Goal: Transaction & Acquisition: Purchase product/service

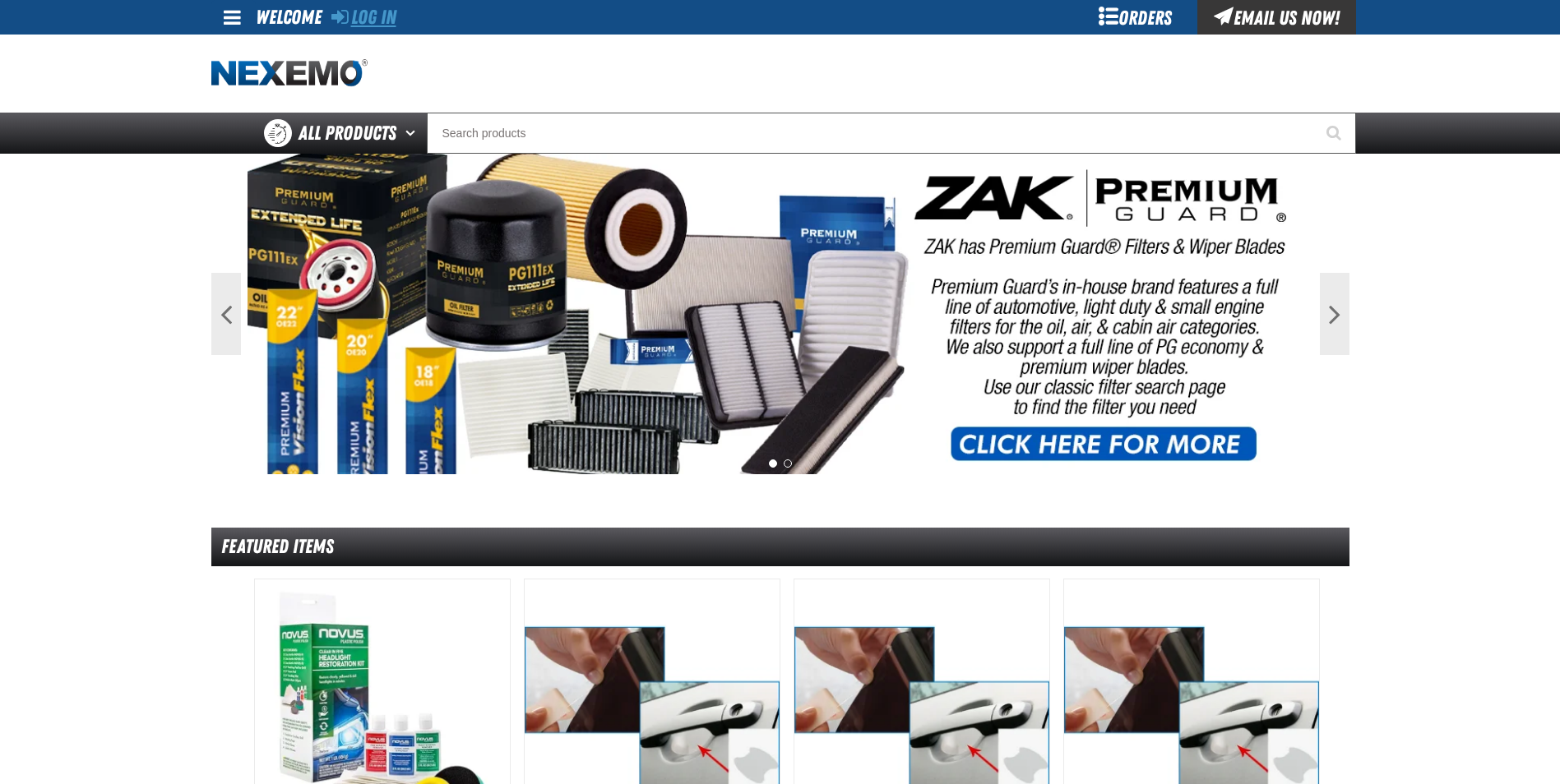
click at [375, 11] on link "Log In" at bounding box center [364, 18] width 65 height 23
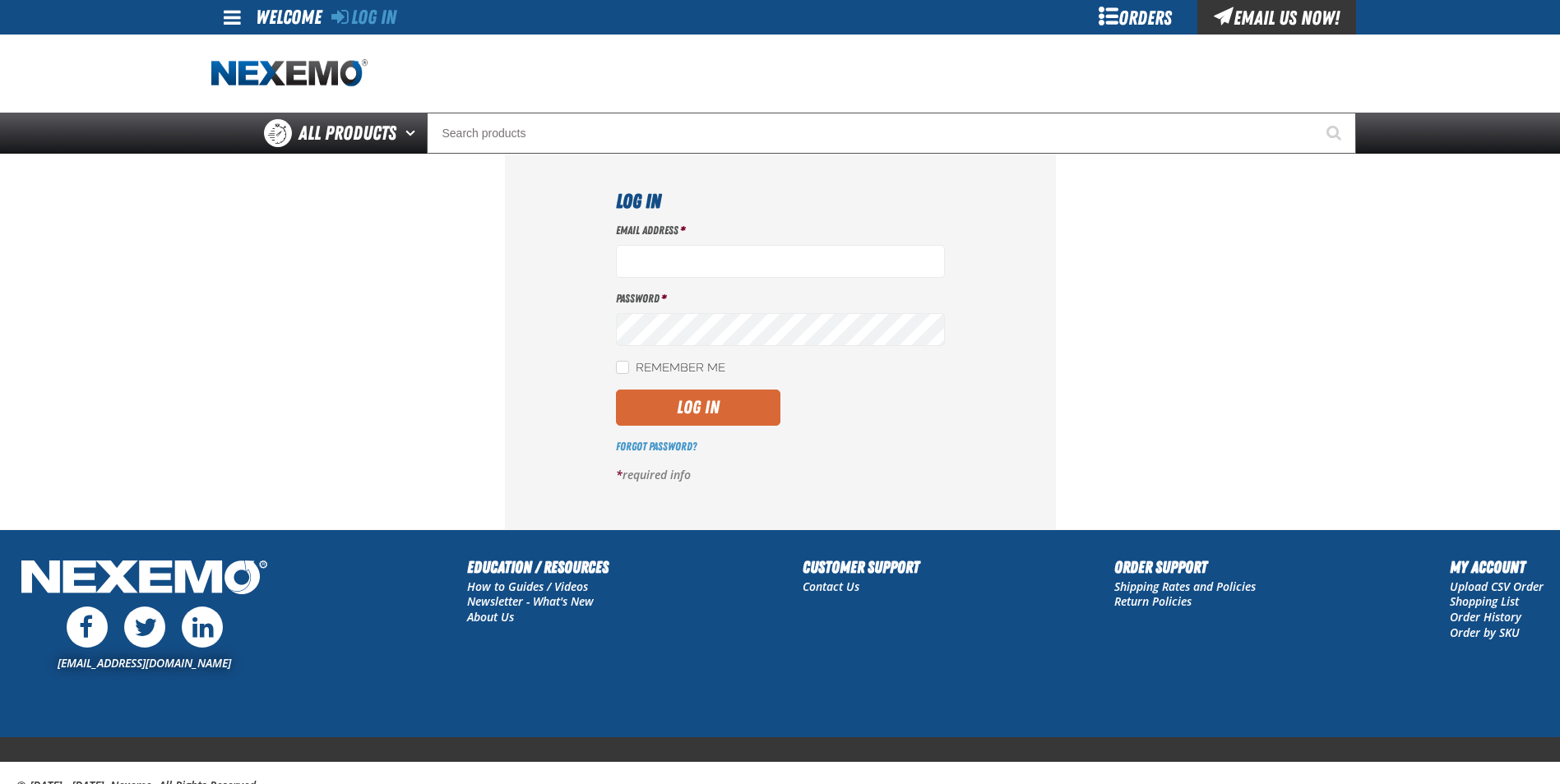
type input "cmuse01@vtaig.com"
click at [717, 399] on button "Log In" at bounding box center [698, 407] width 165 height 36
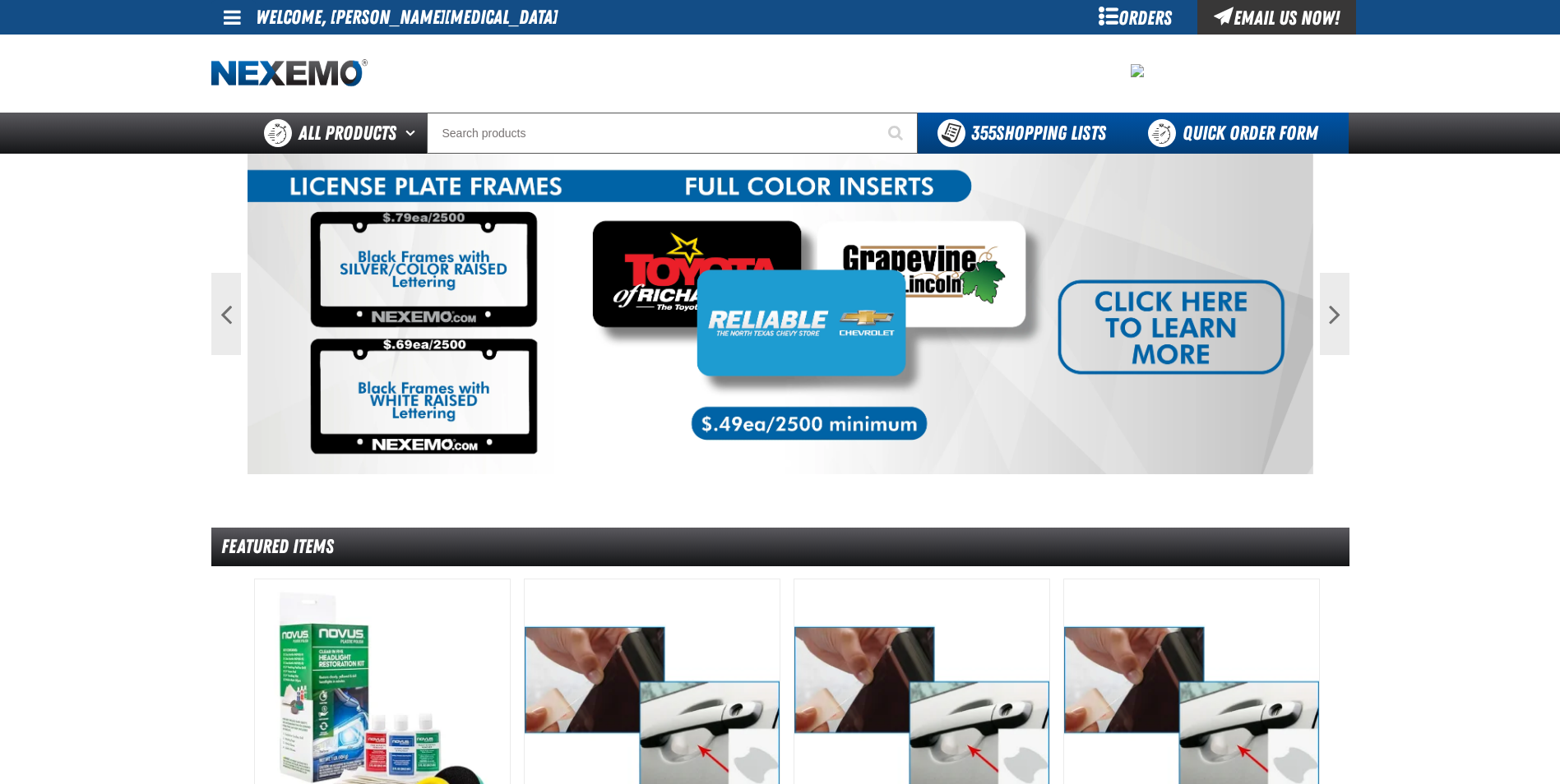
click at [1216, 134] on link "Quick Order Form" at bounding box center [1237, 133] width 223 height 41
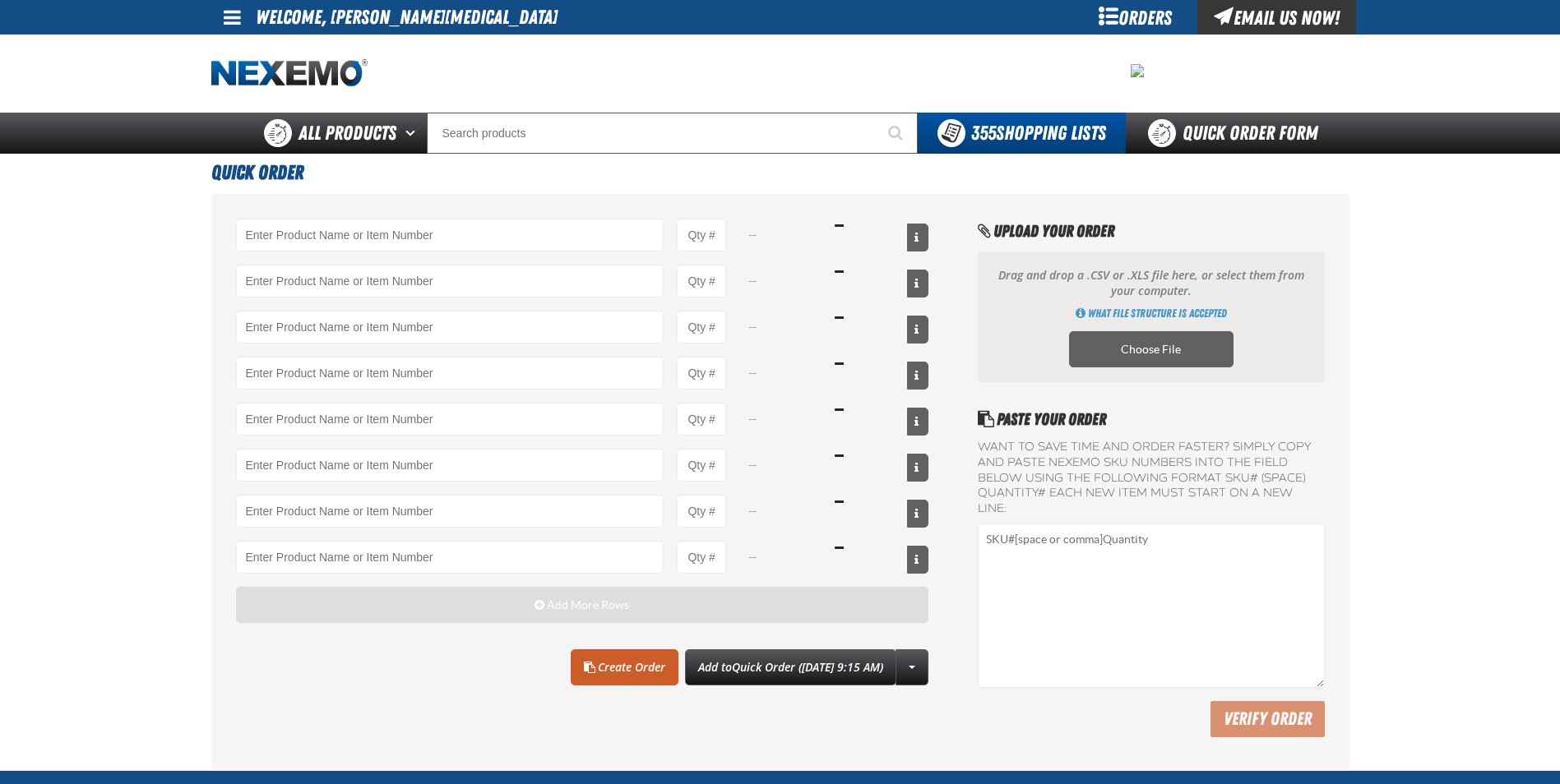
click at [479, 607] on button "Add More Rows" at bounding box center [583, 604] width 693 height 36
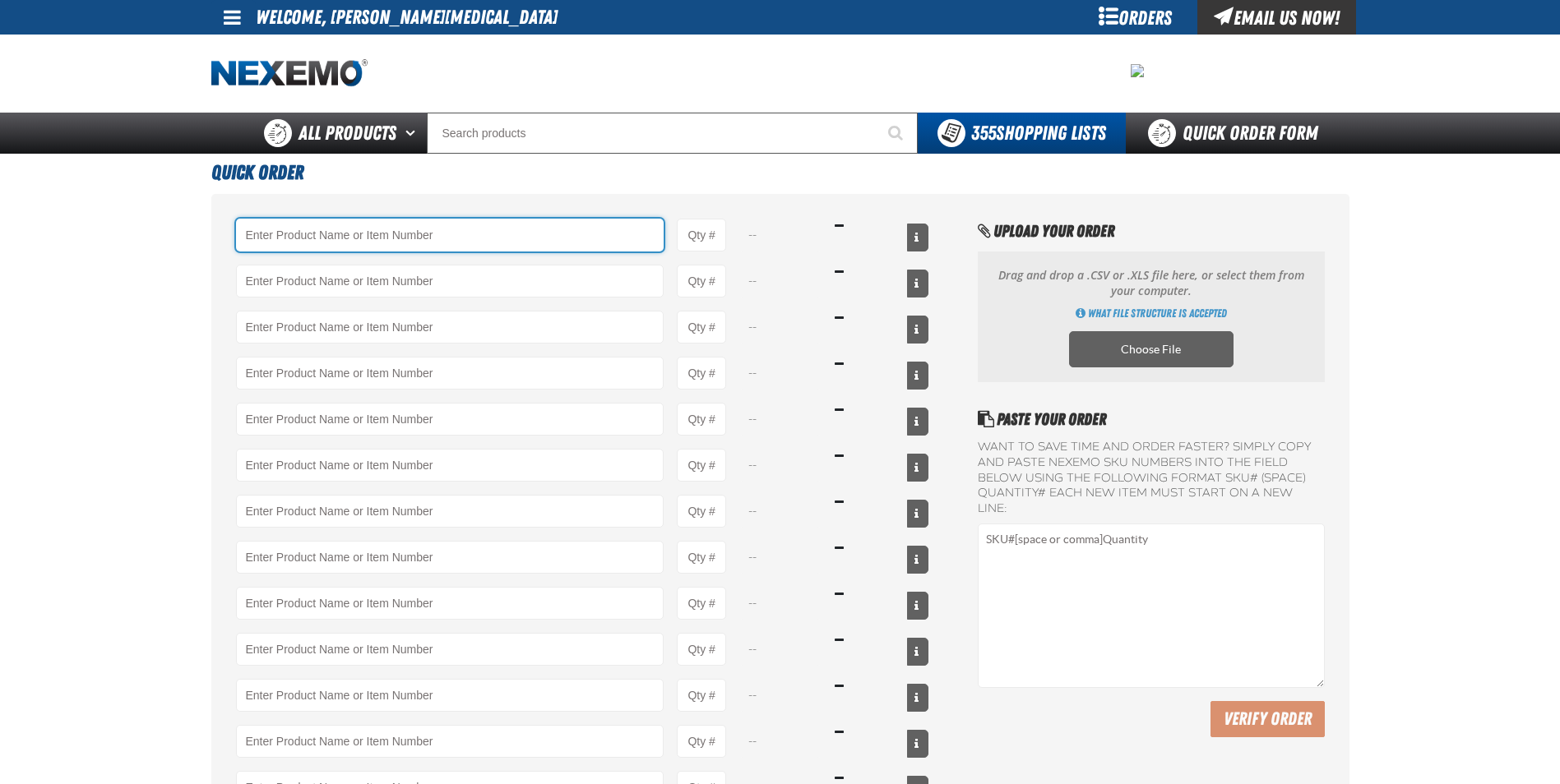
click at [366, 240] on input "Product" at bounding box center [450, 234] width 428 height 33
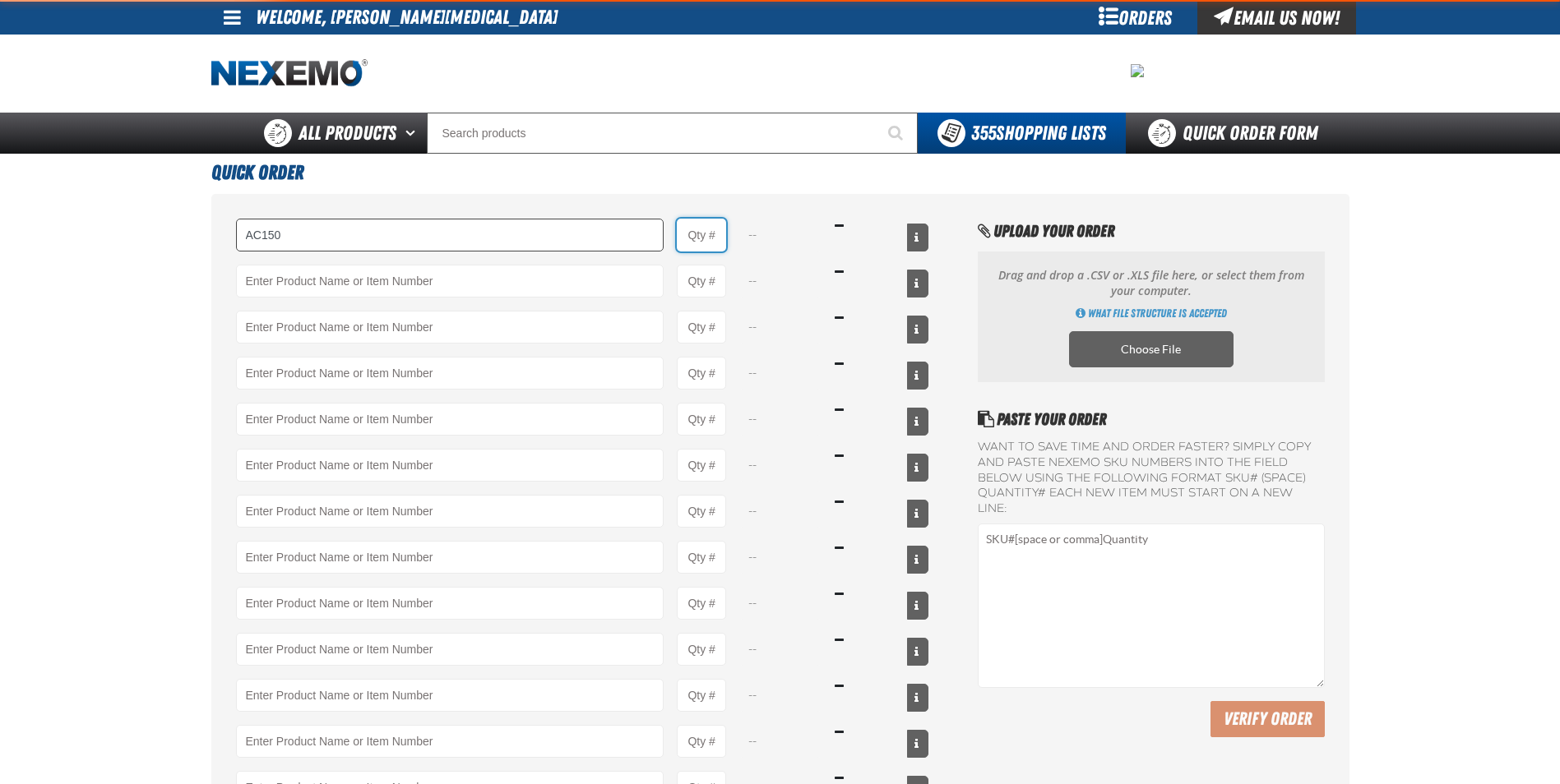
type input "AC150 - Evaporator Core Cleaner - ZAK Products"
type input "1"
select select "can"
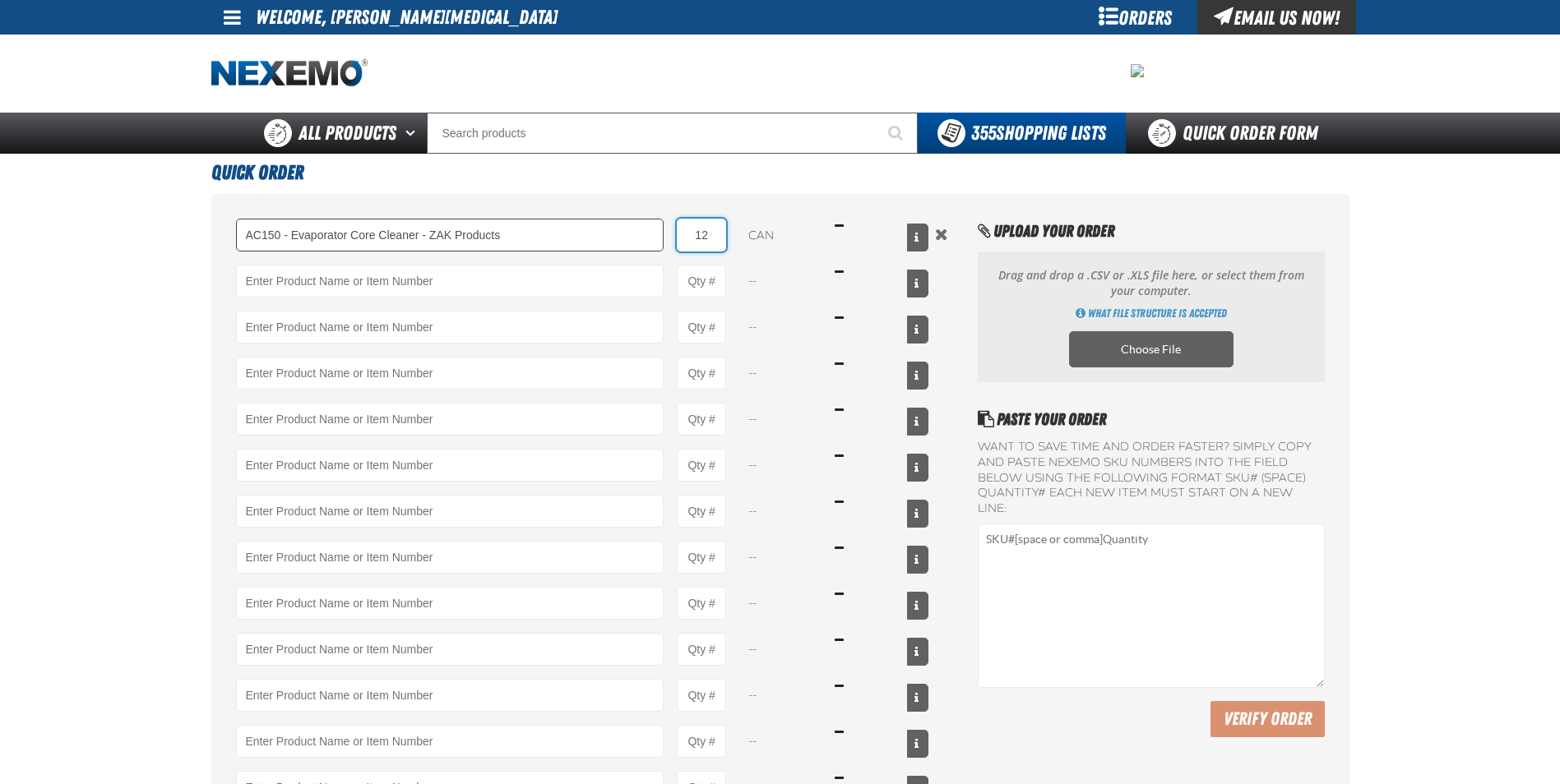
type input "12"
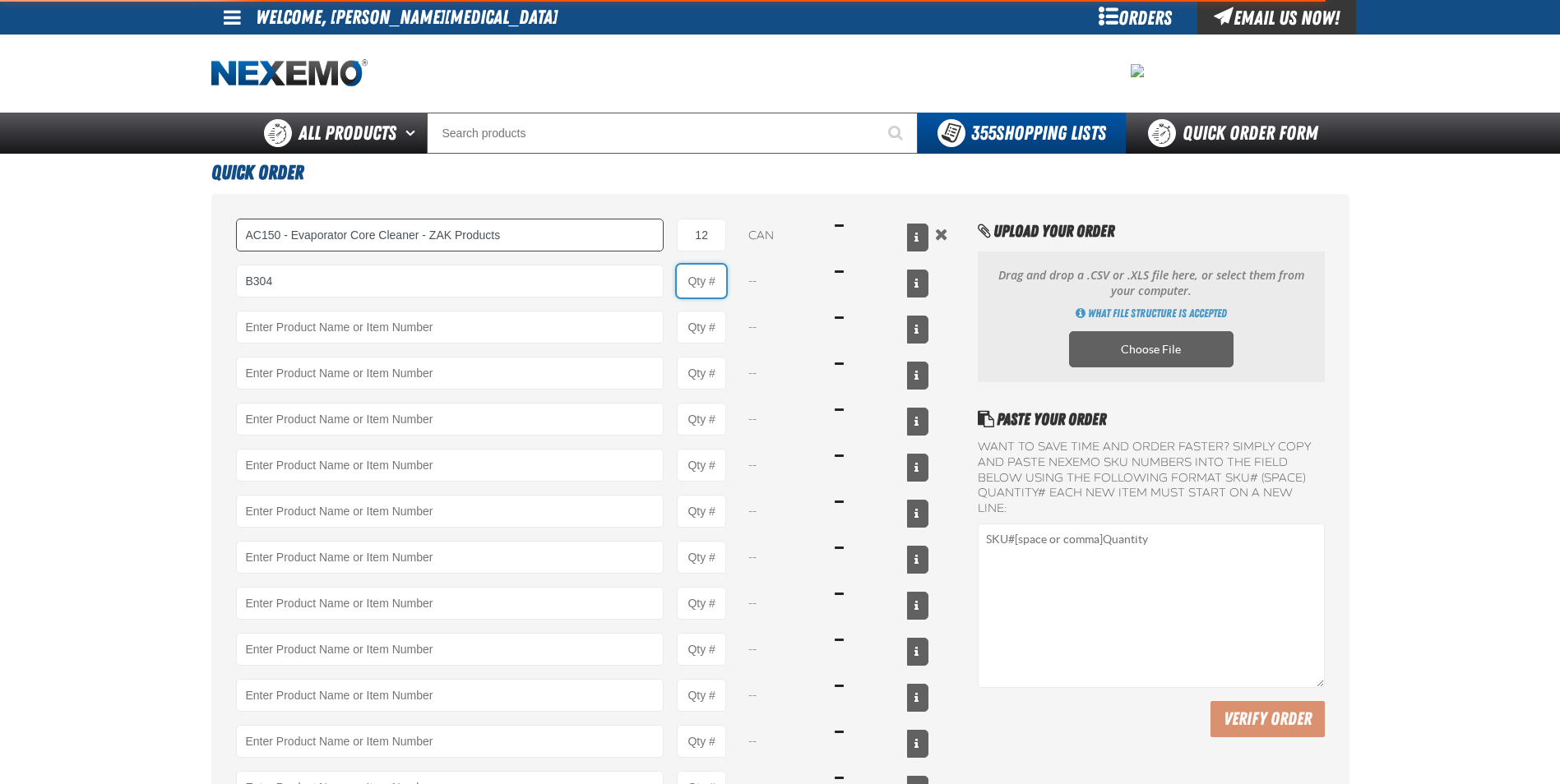
type input "B304 - Battery Service Kit - Cleaner &amp; Protector with Anti-Corrosion Pads -…"
type input "1"
select select "kit"
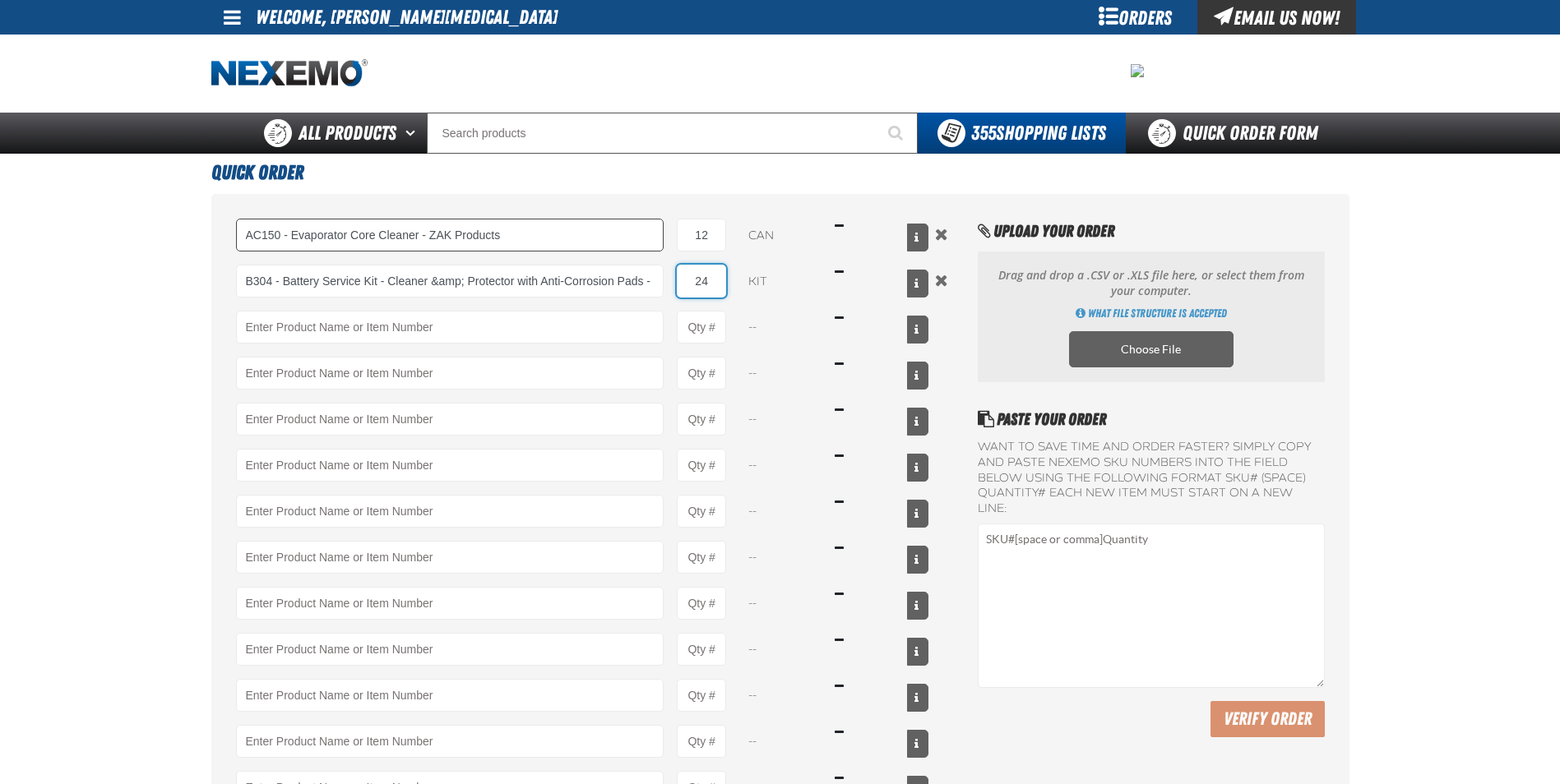
type input "24"
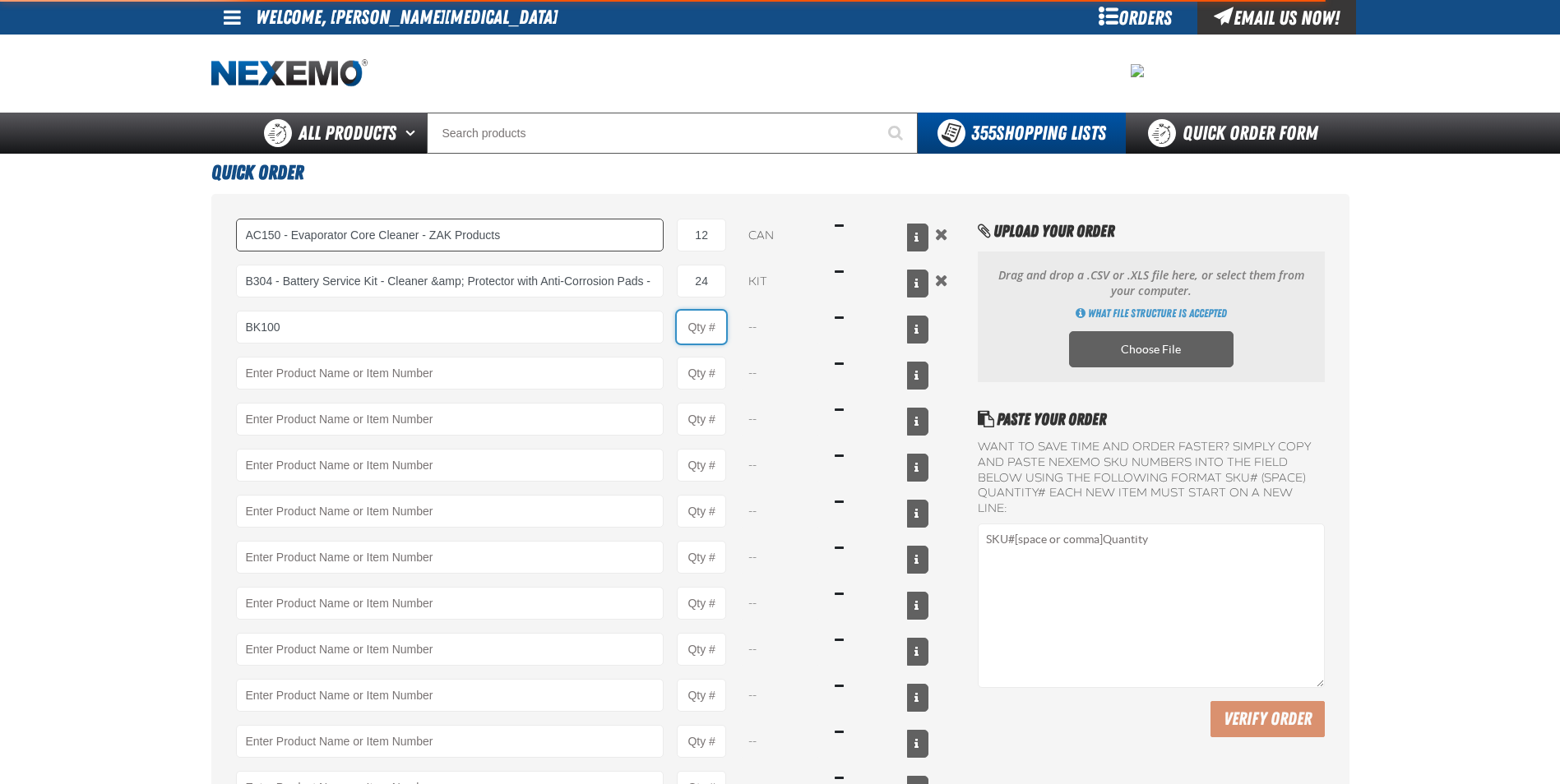
type input "BK100 - DOT 3 Brake Fluid Exchange Formula - 32 Ounce - ZAK Products"
type input "1"
select select "bottle"
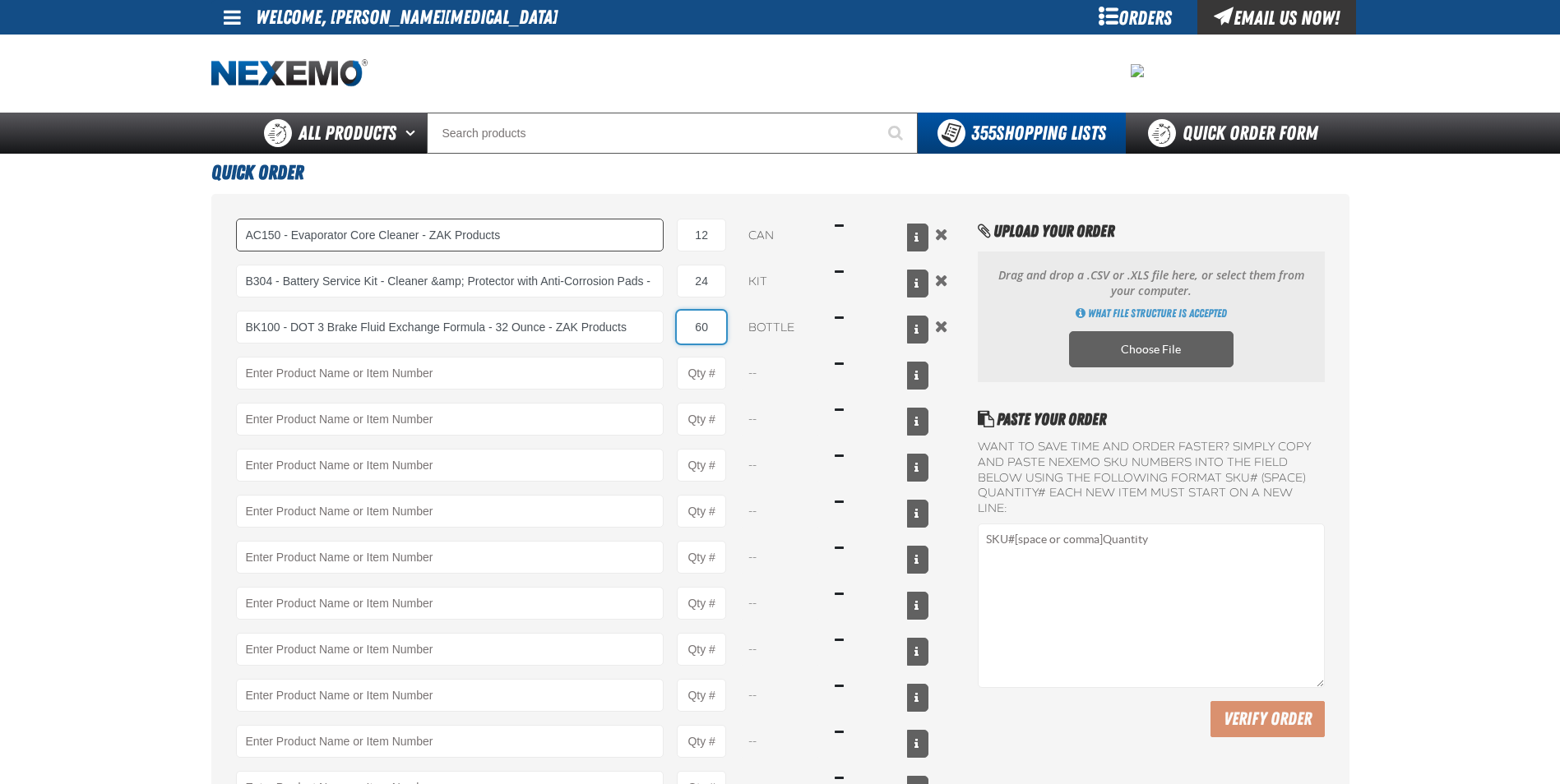
type input "60"
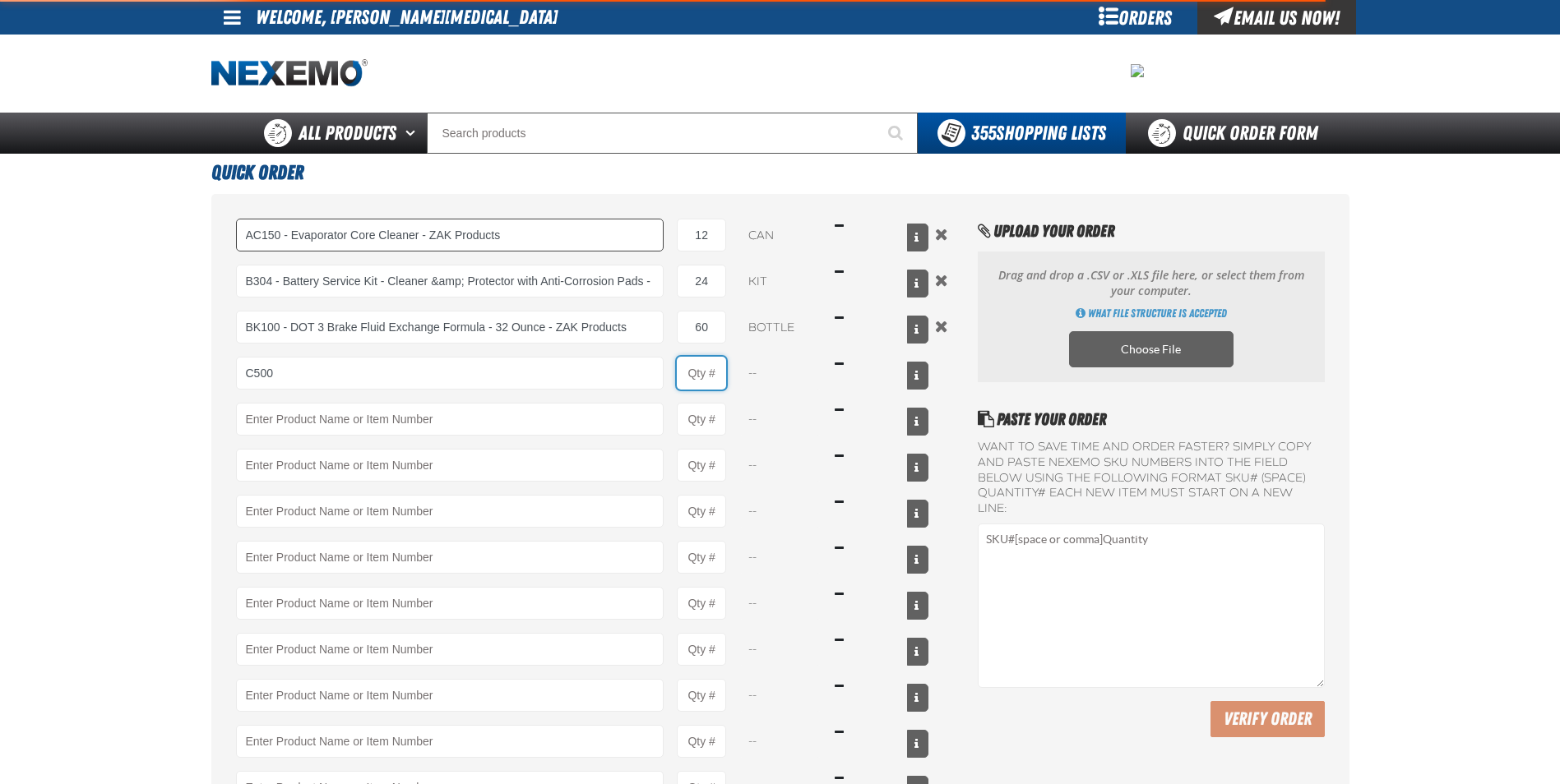
type input "C500 - Synthetic Engine Oil Booster - ZAK Products"
type input "1"
select select "bottle"
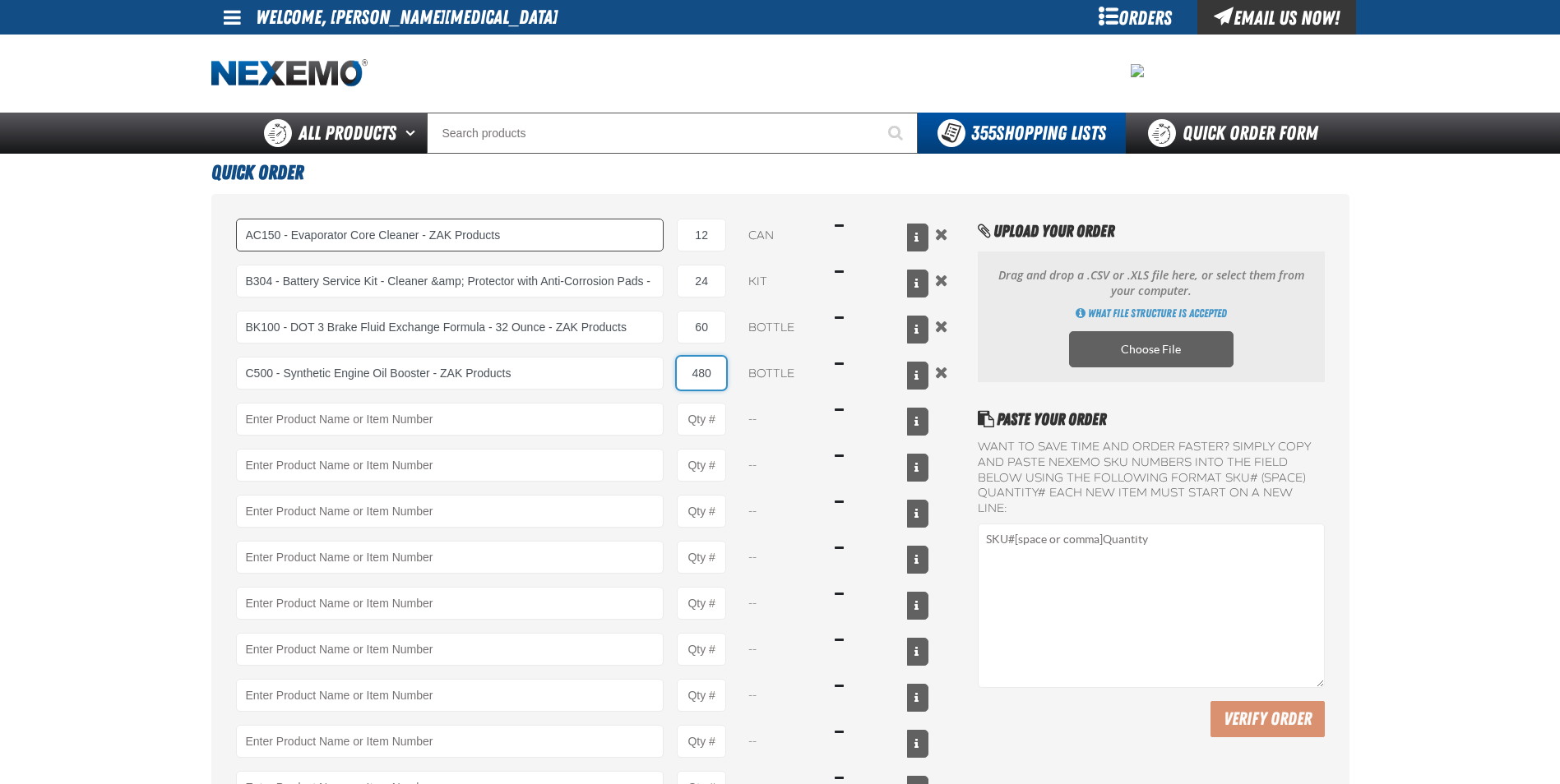
type input "480"
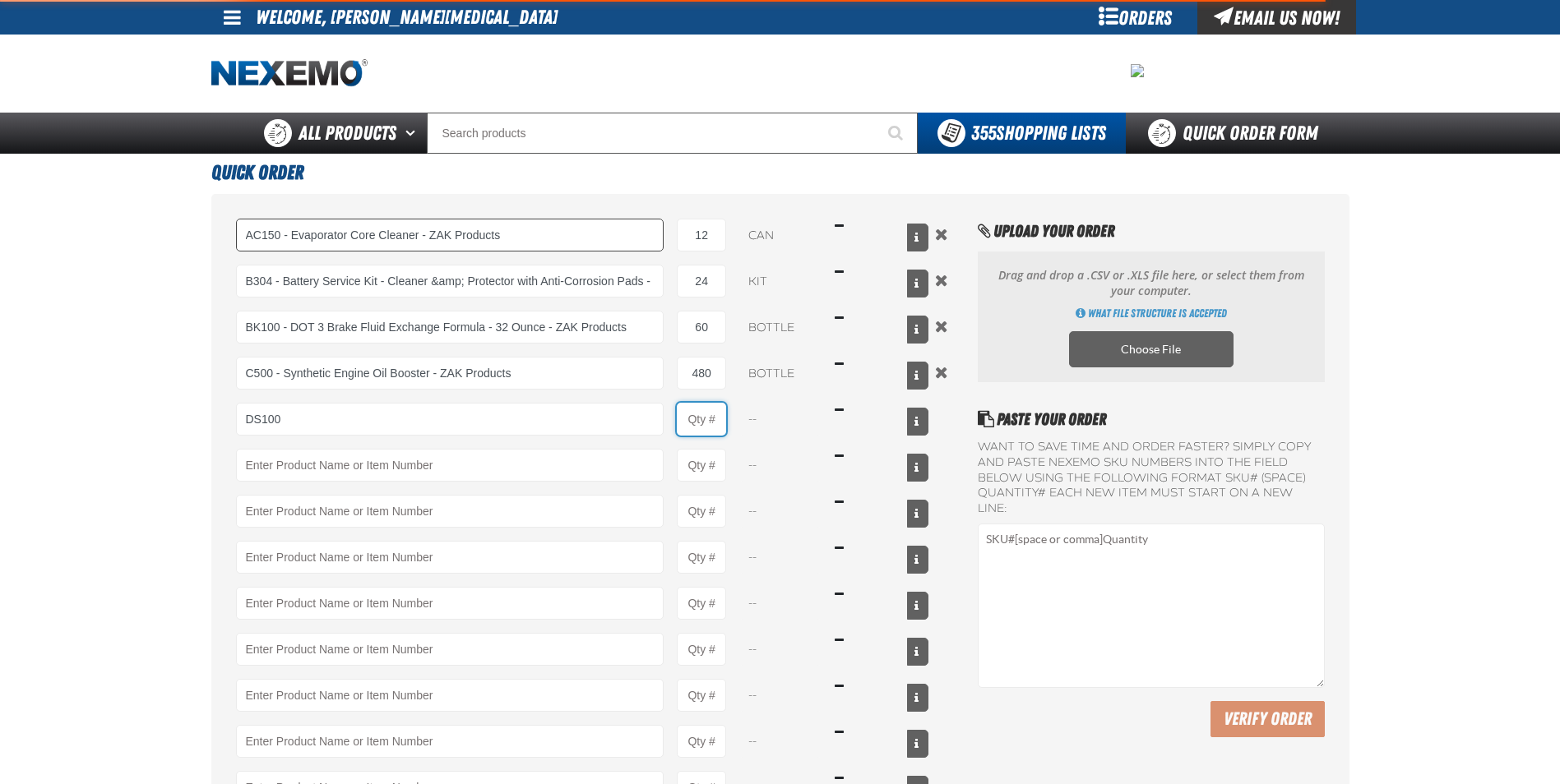
type input "DS100 - Differential Supplement - ZAK Products"
type input "1"
select select "bottle"
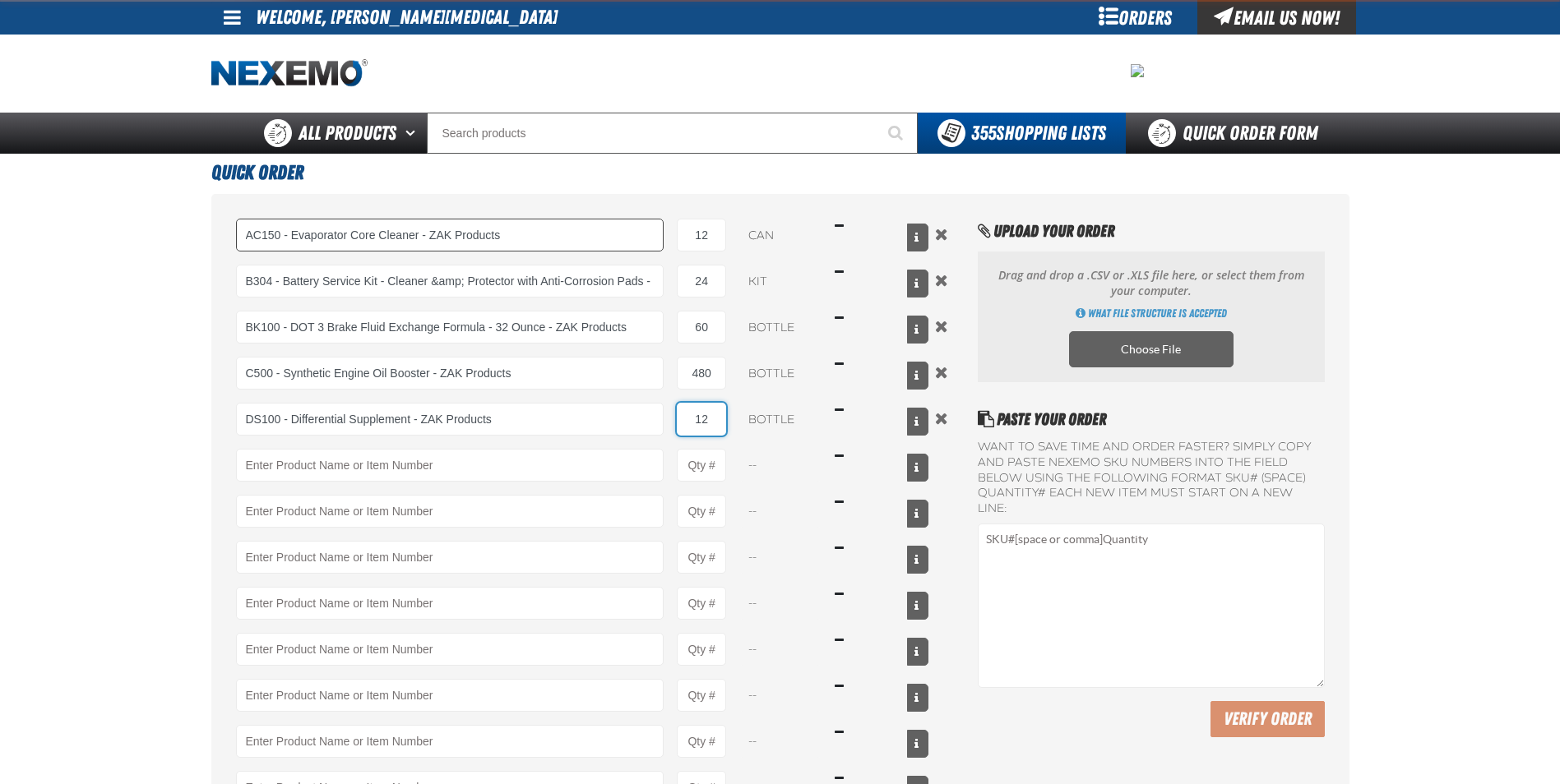
type input "12"
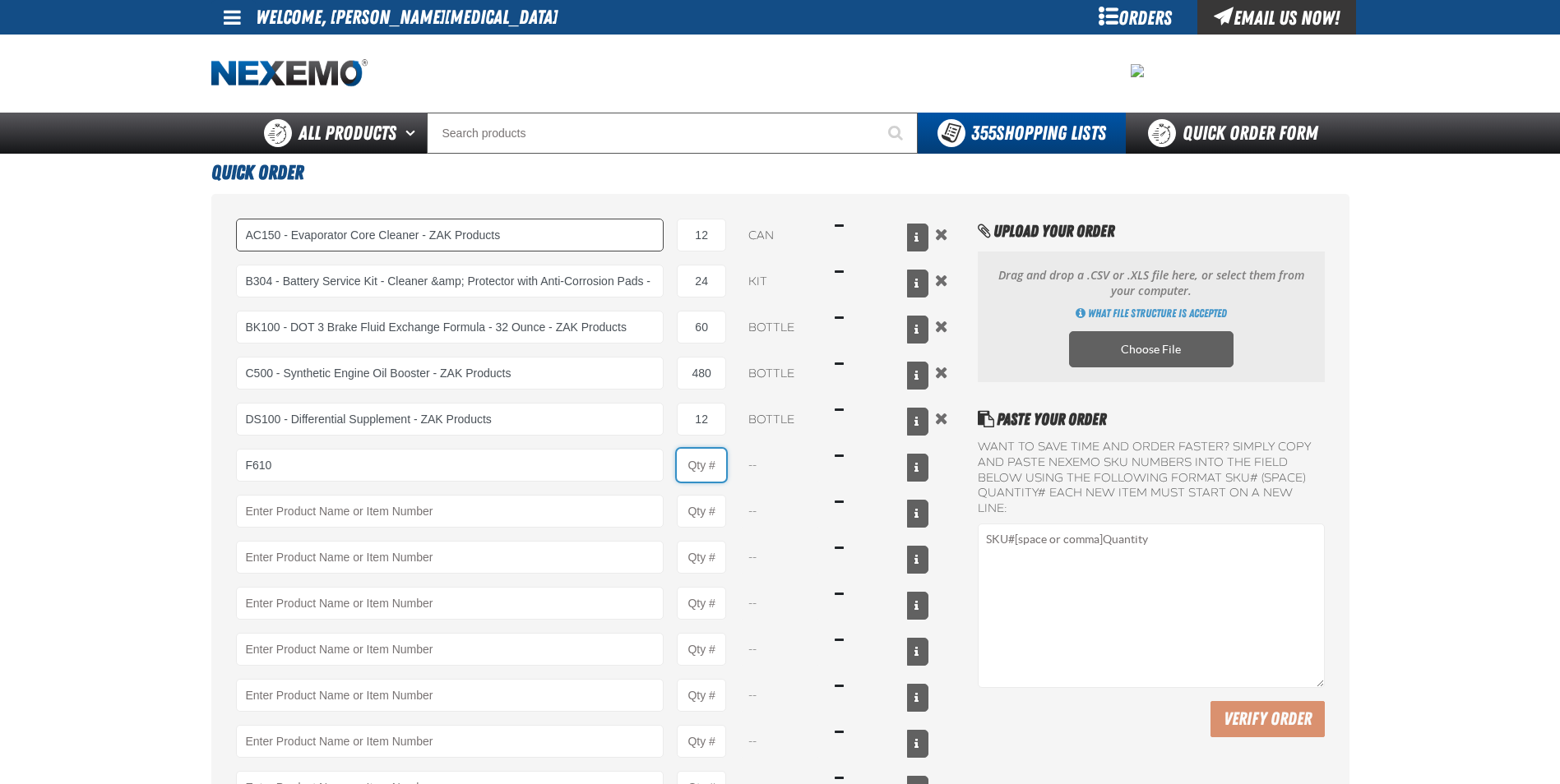
type input "F610 - Z-Tech - ZAK Products"
type input "1"
select select "bottle"
type input "480"
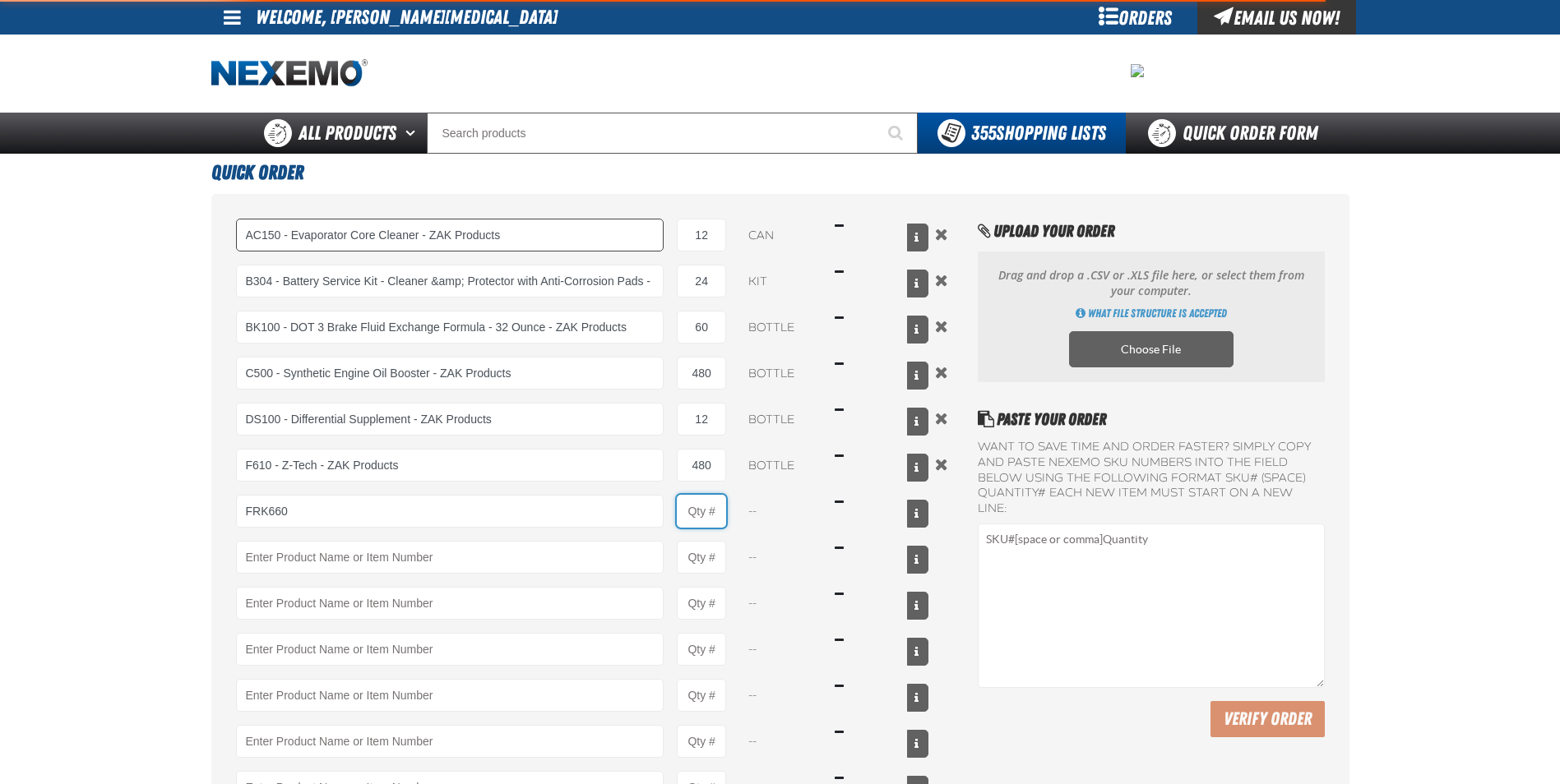
type input "FRK660 - Fuel Rail Induction Kit - ZAK Products"
type input "1"
select select "kit"
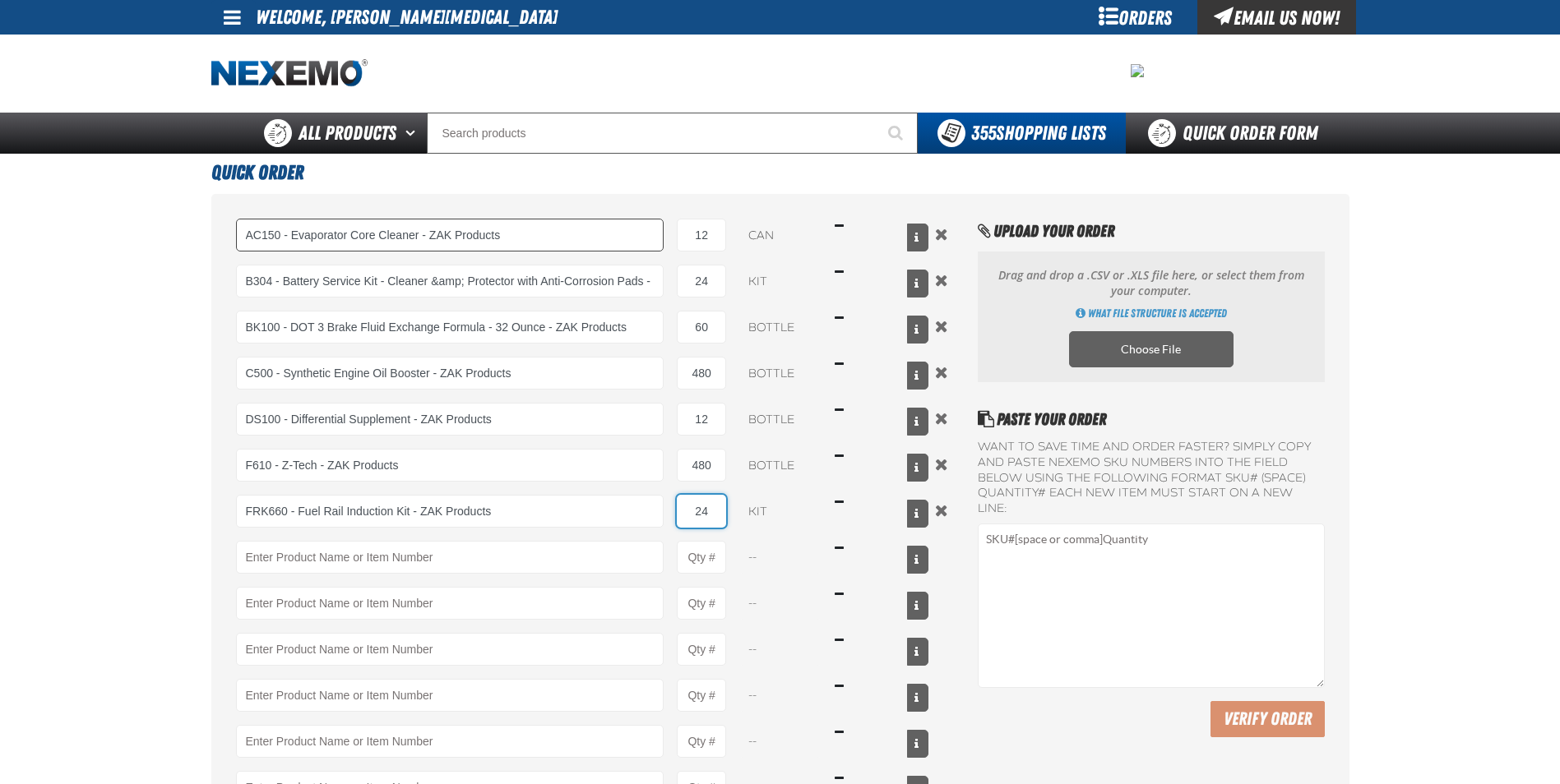
type input "24"
type input "N2K091 - N2 Nitrogen Installation Kits"
type input "1"
select select "kit"
type input "100"
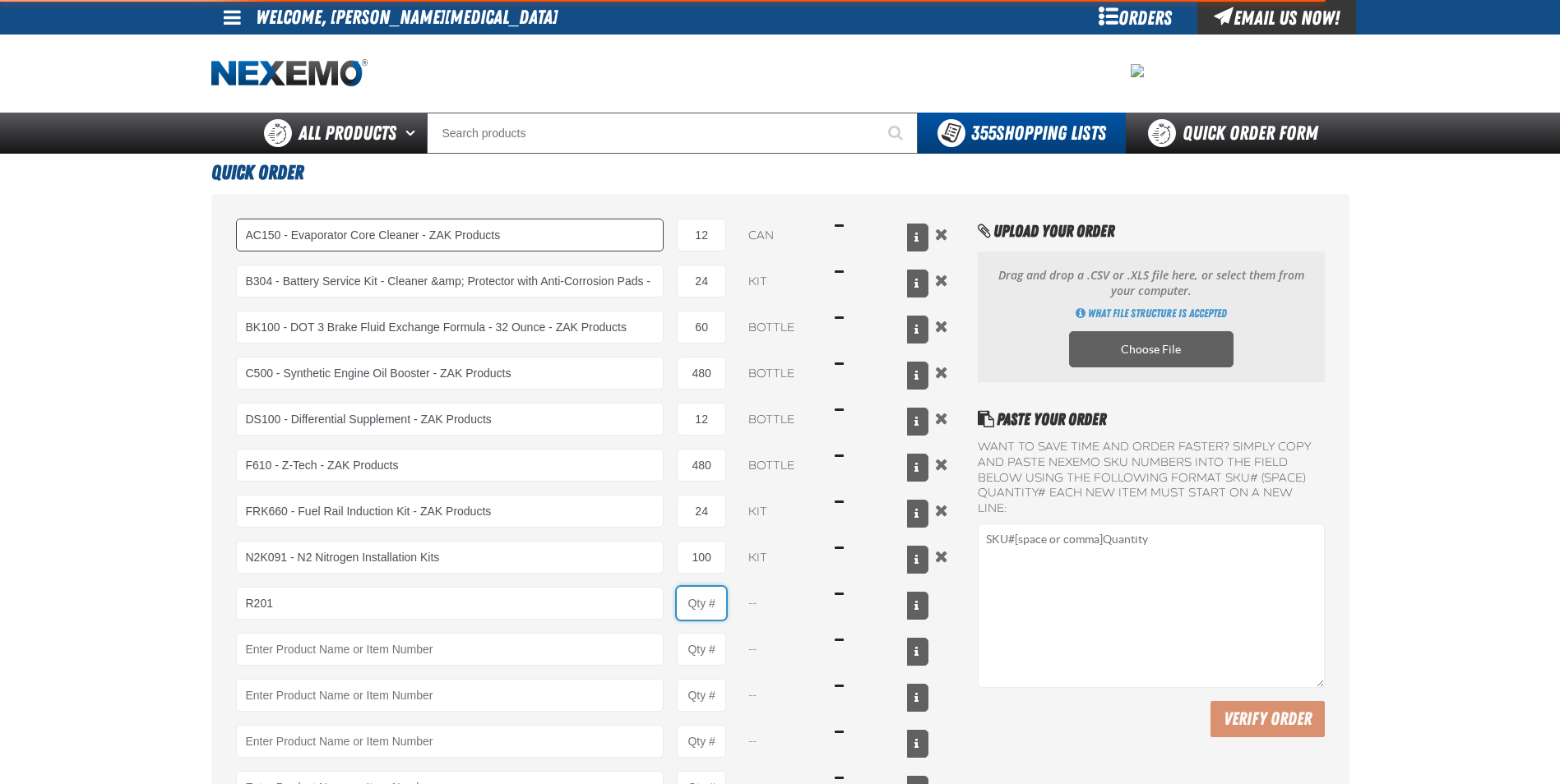
type input "R201 - Universal Cooling System Conditioner - ZAK Products"
type input "1"
select select "bottle"
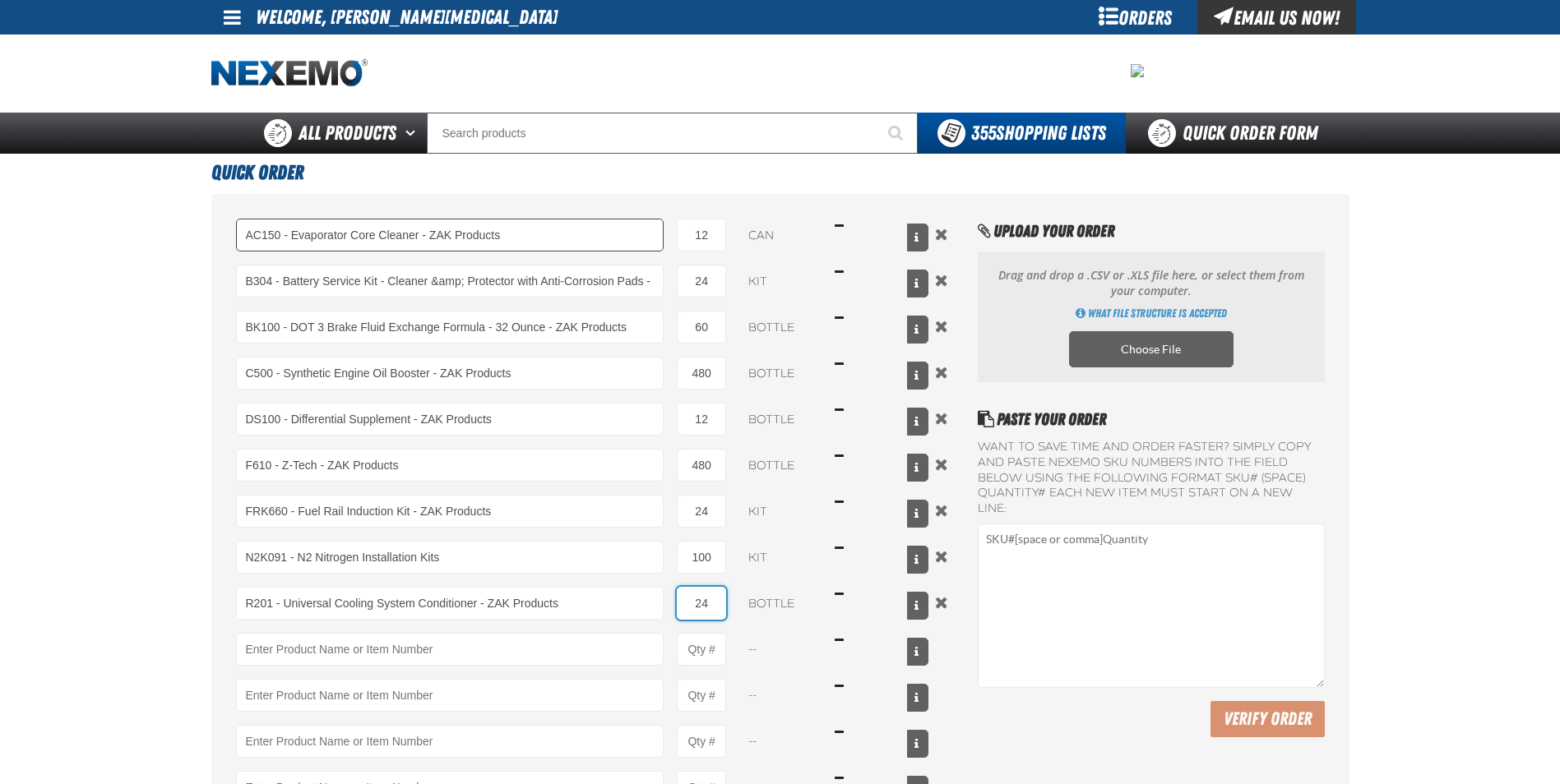
type input "24"
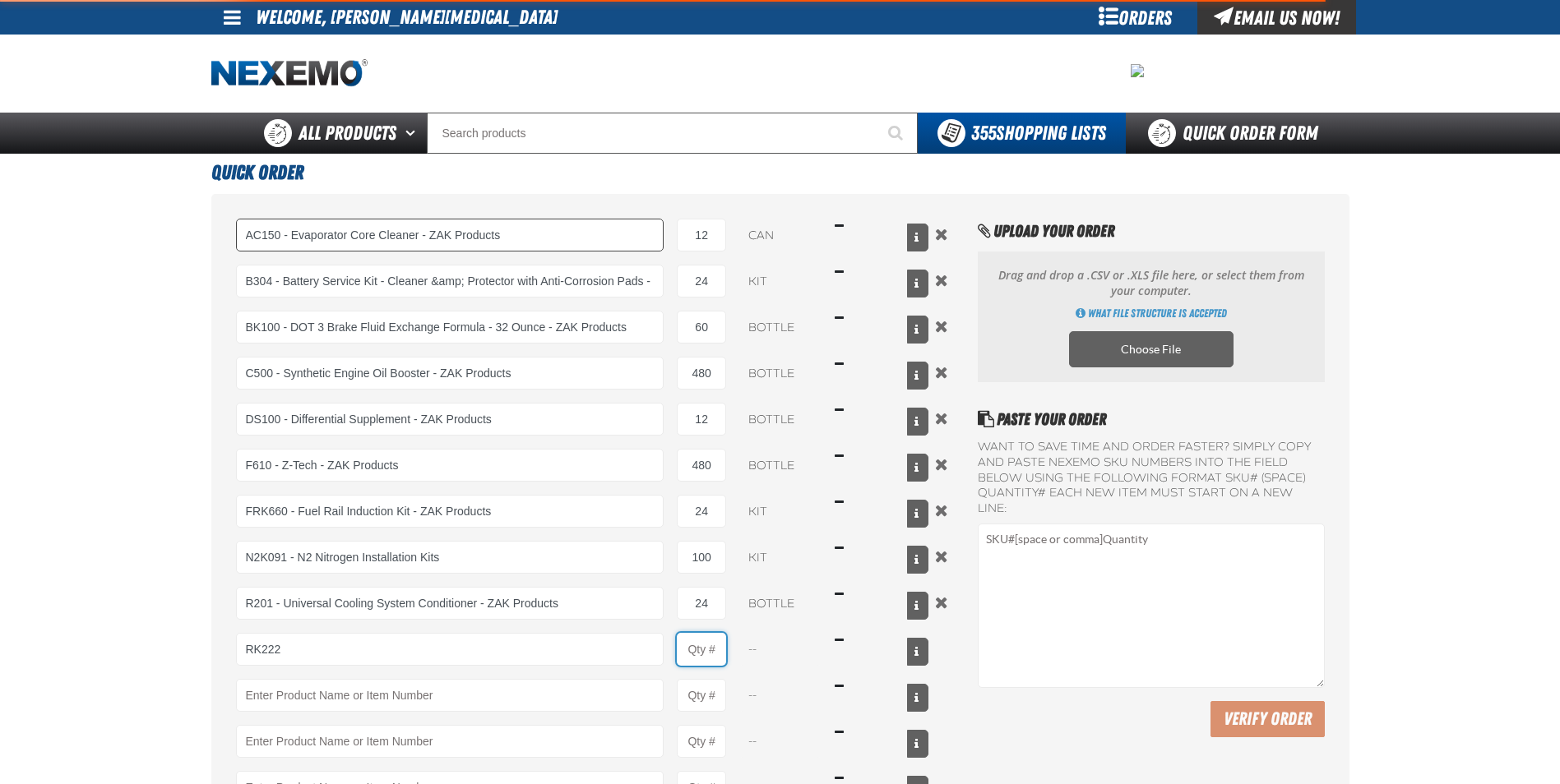
type input "RK222 - Universal Cooling System Service Kit - ZAK Products"
type input "1"
select select "kit"
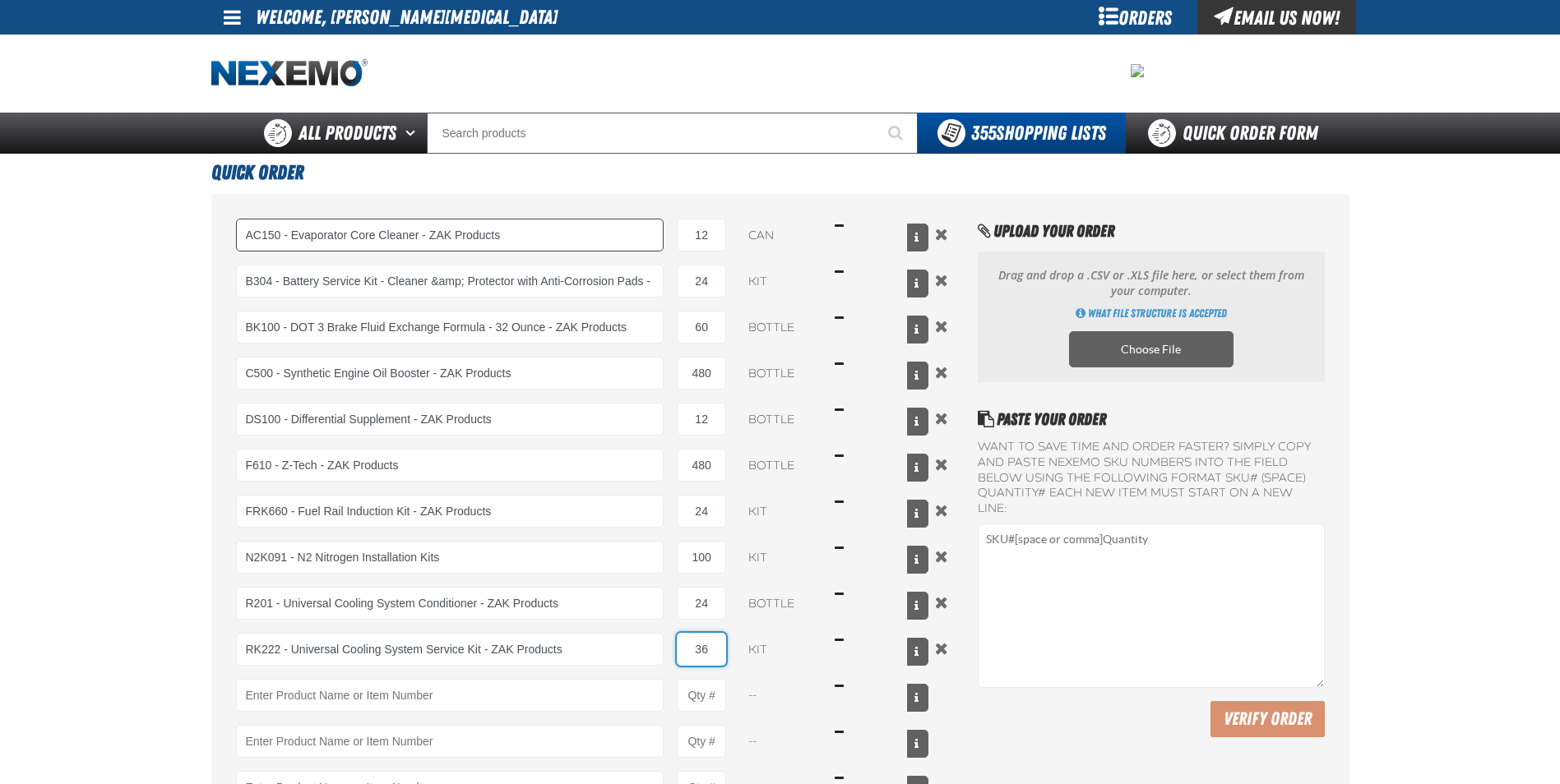
type input "36"
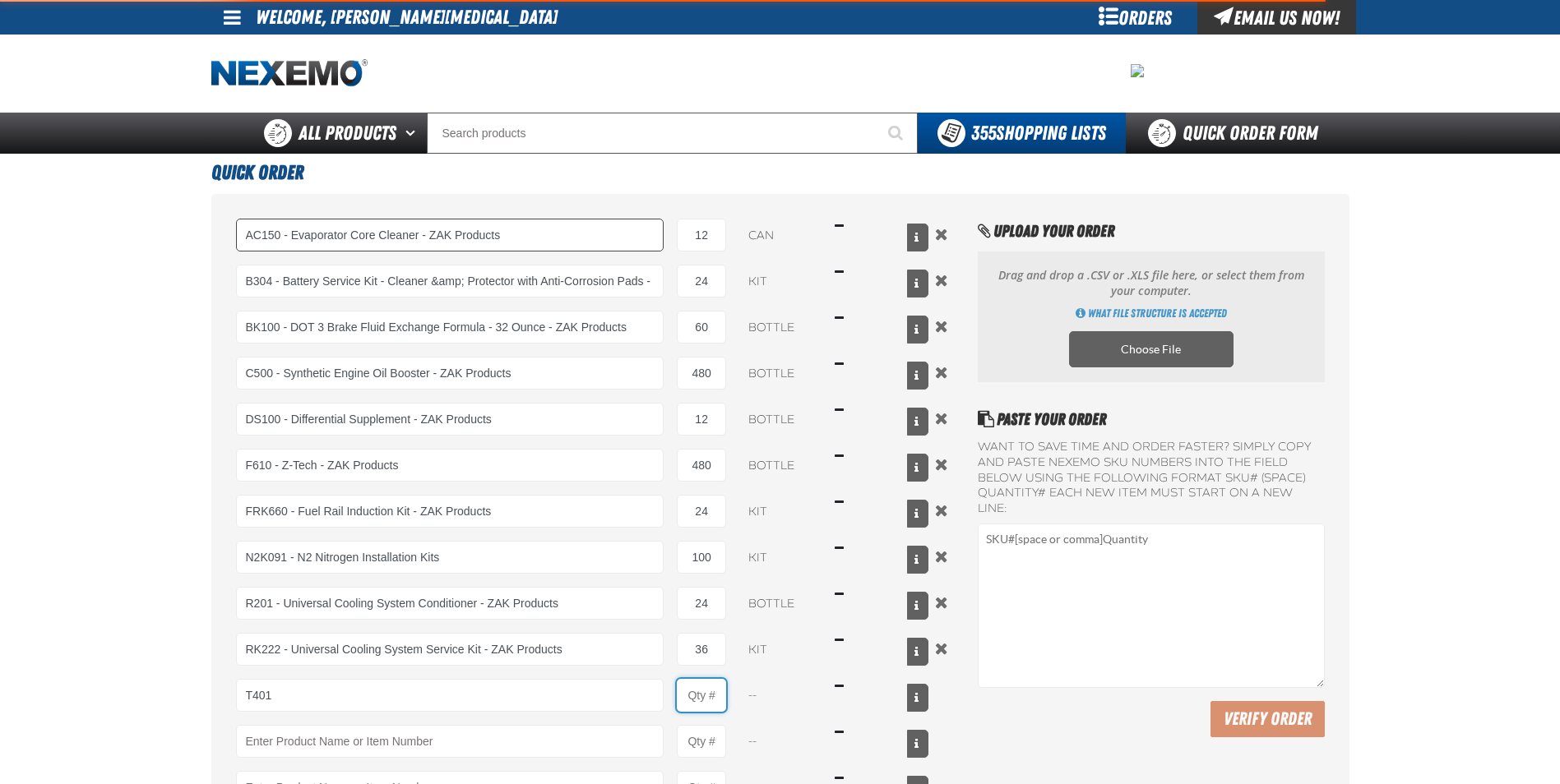
type input "T401 - Automatic Transmission Conditioner - ZAK Products"
type input "1"
select select "bottle"
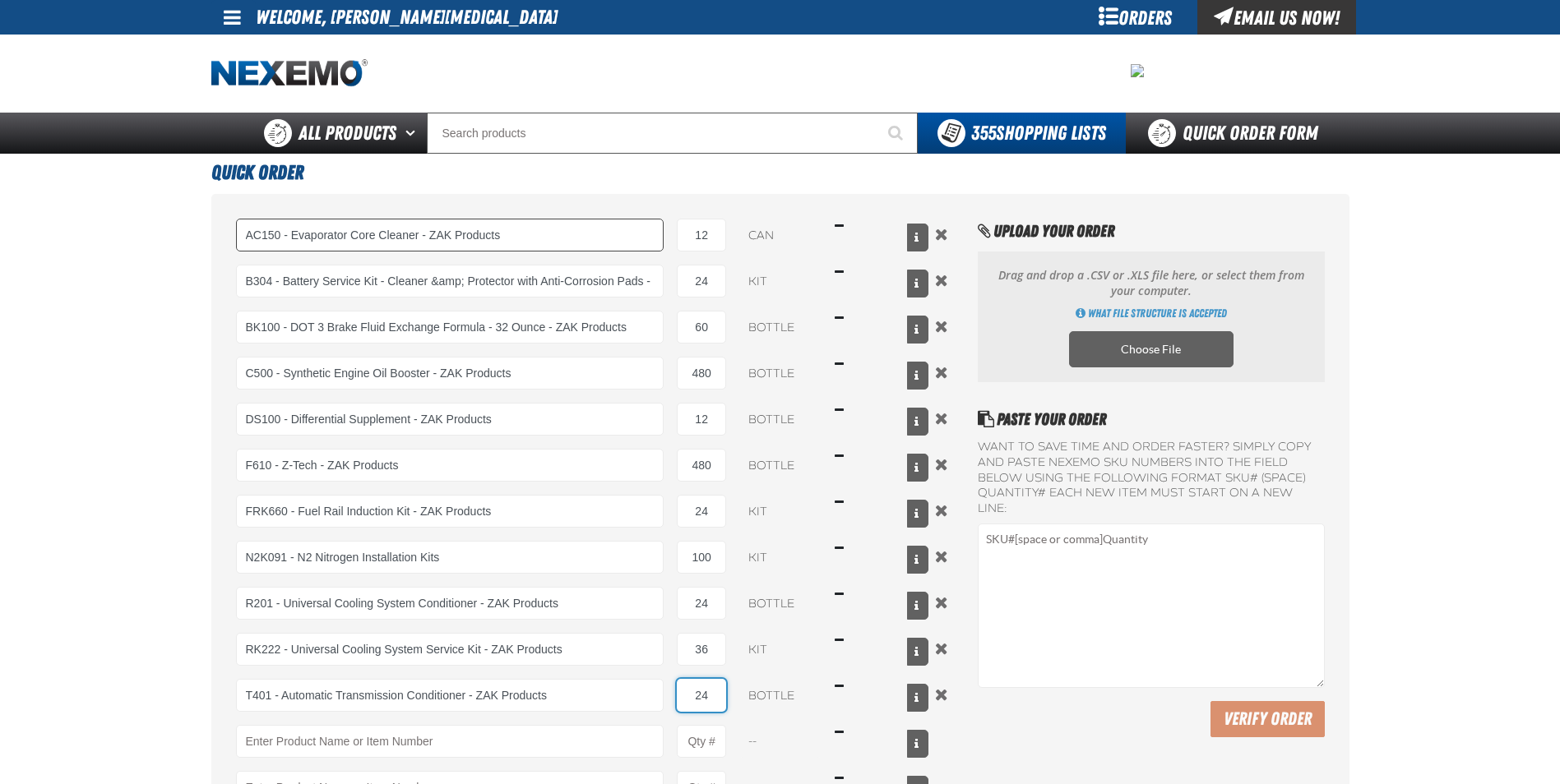
type input "24"
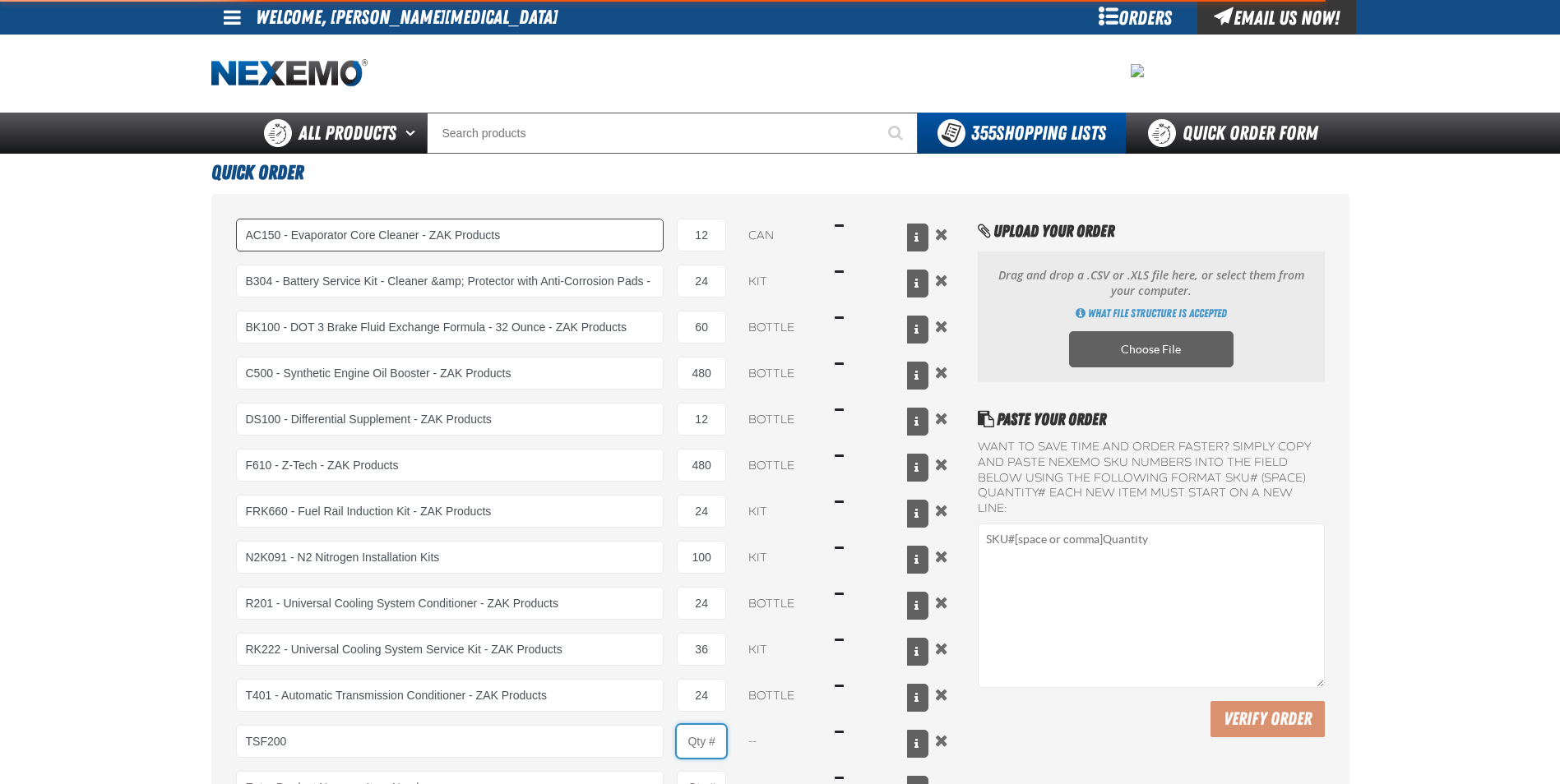
type input "TSF200 - 2-Step GDI Intake Cleaning Service"
type input "1"
select select "kit"
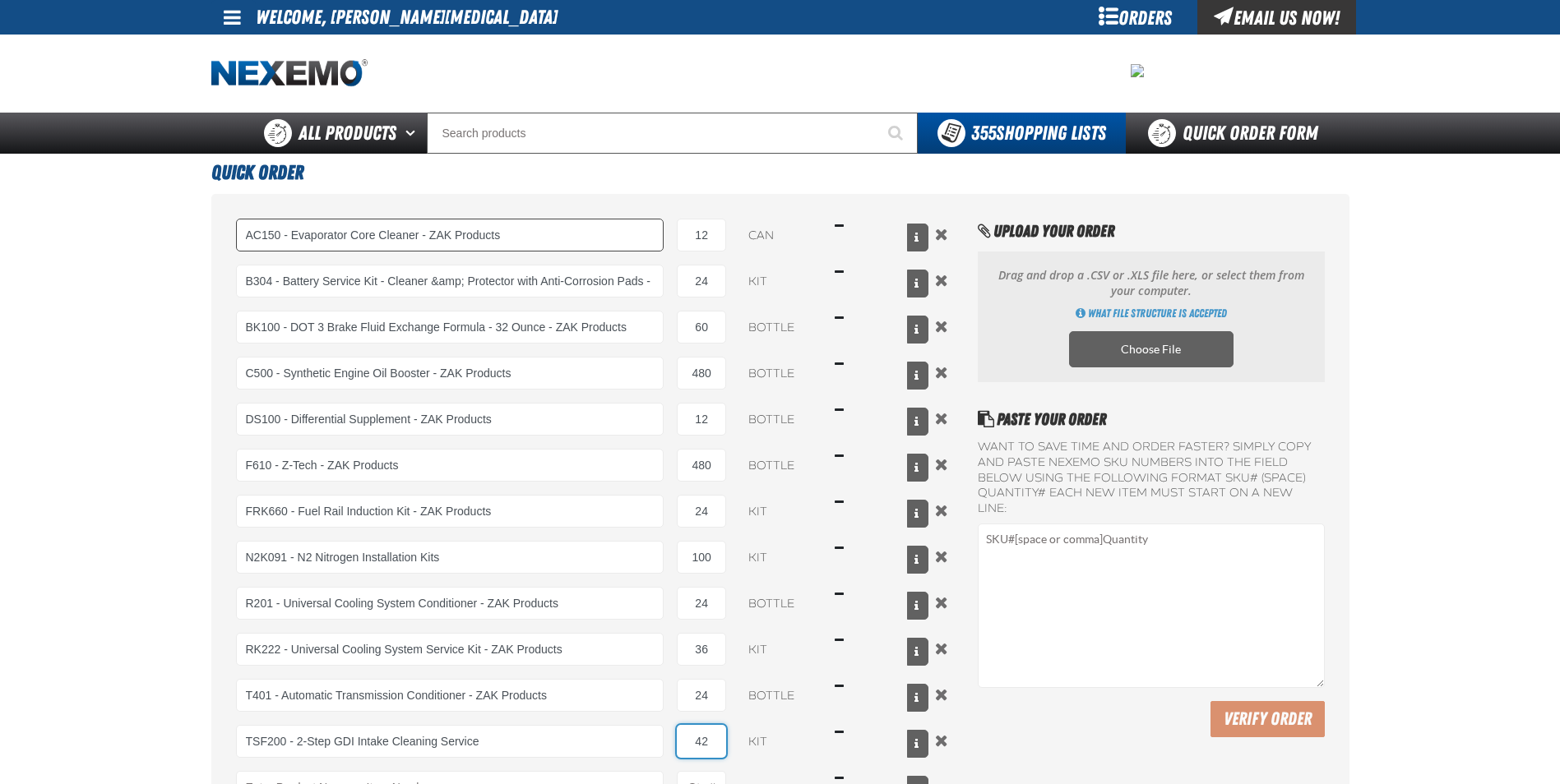
type input "42"
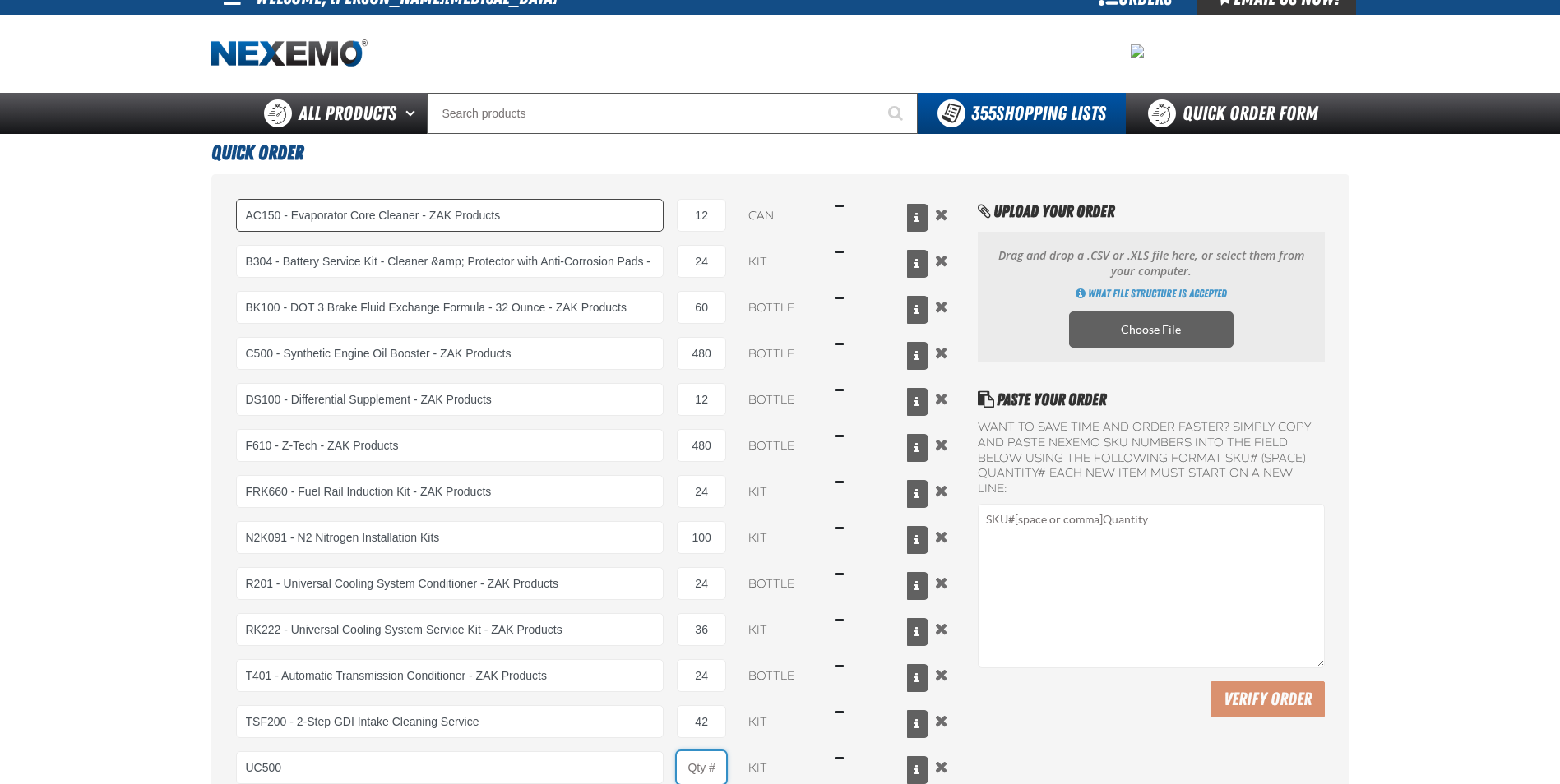
type input "UC500 - Performance Used Car Kit - ZAK Products"
type input "1"
select select "kit"
type input "80"
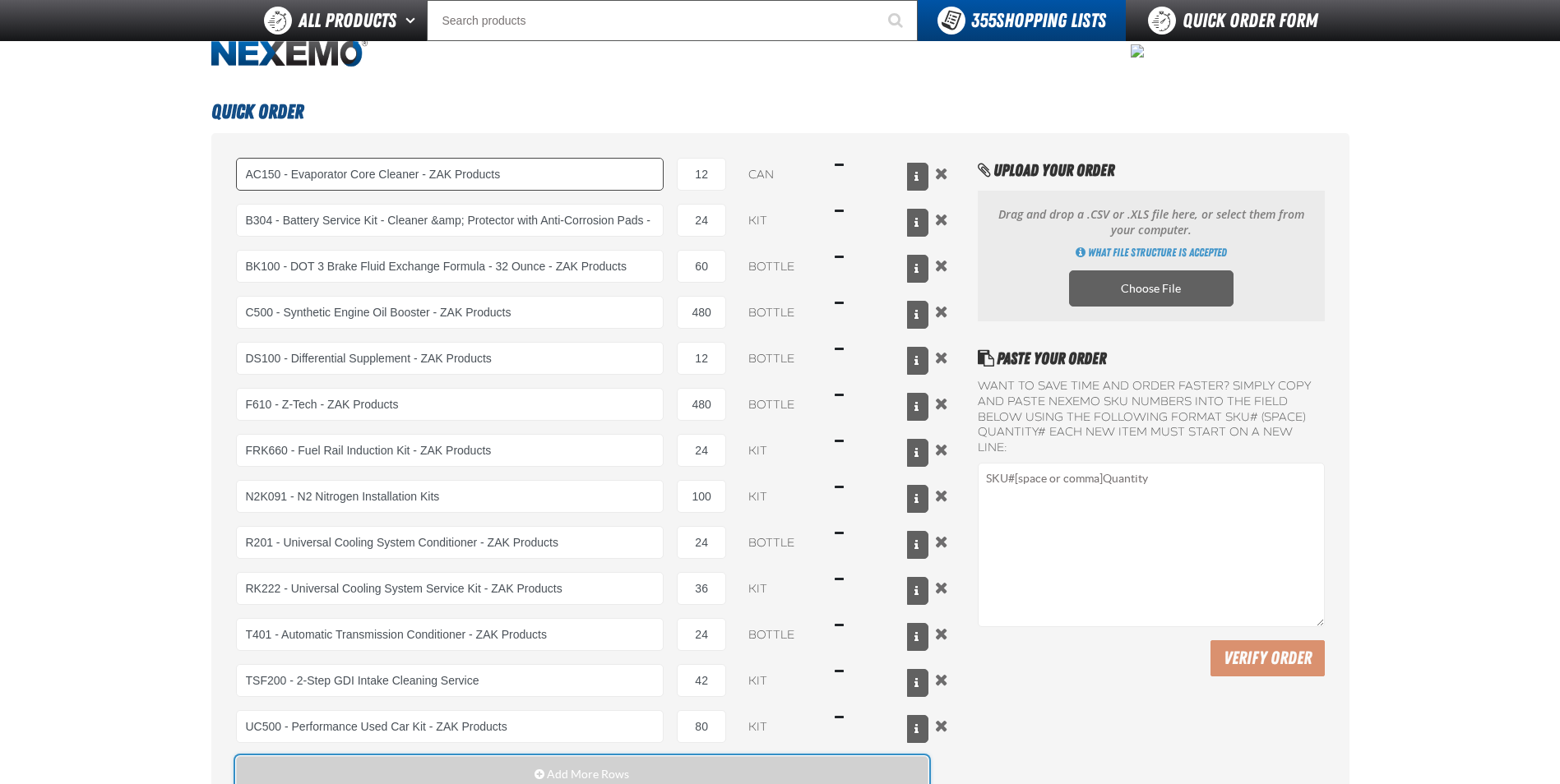
scroll to position [438, 0]
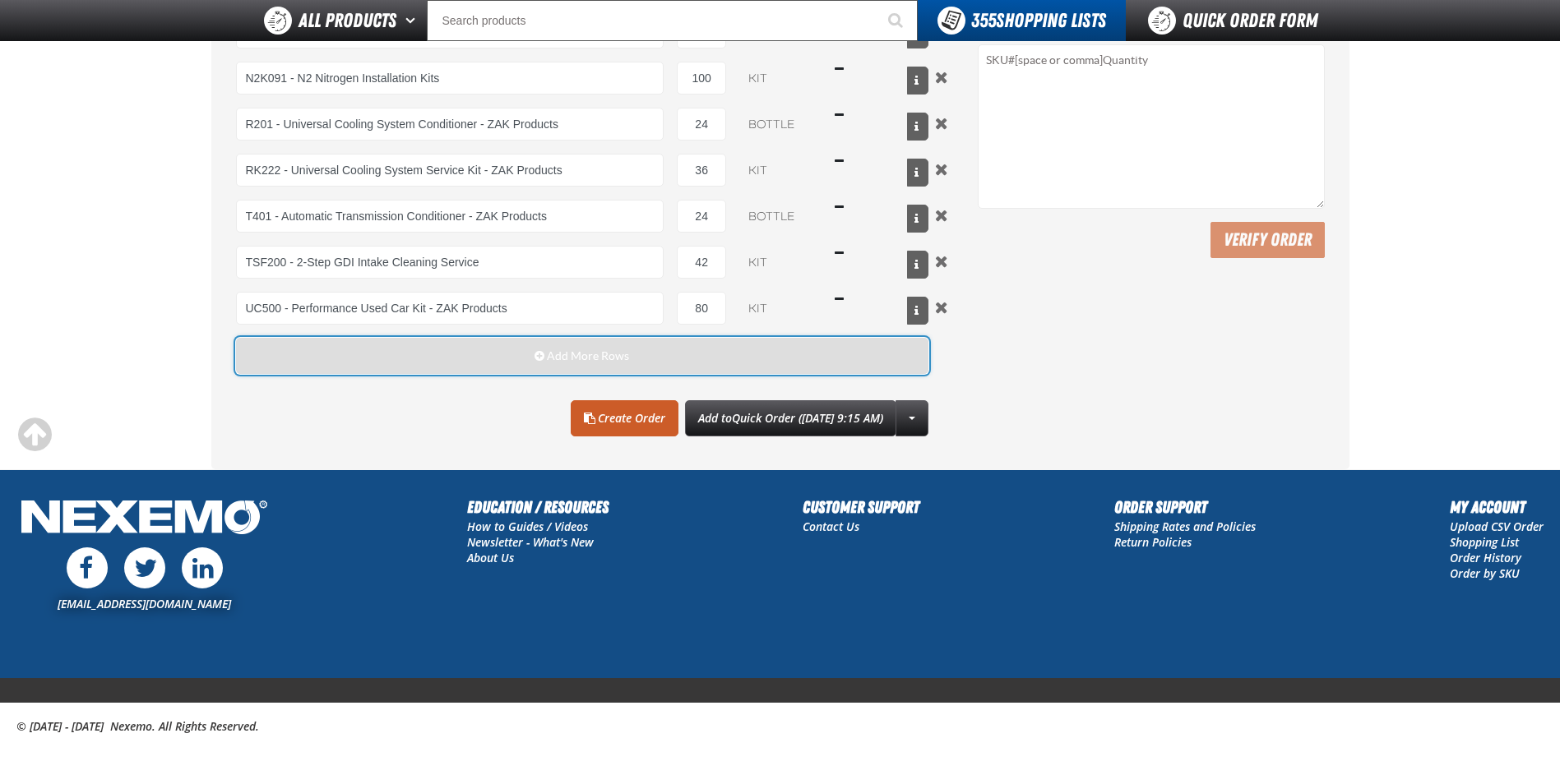
click at [338, 360] on button "Add More Rows" at bounding box center [583, 355] width 693 height 36
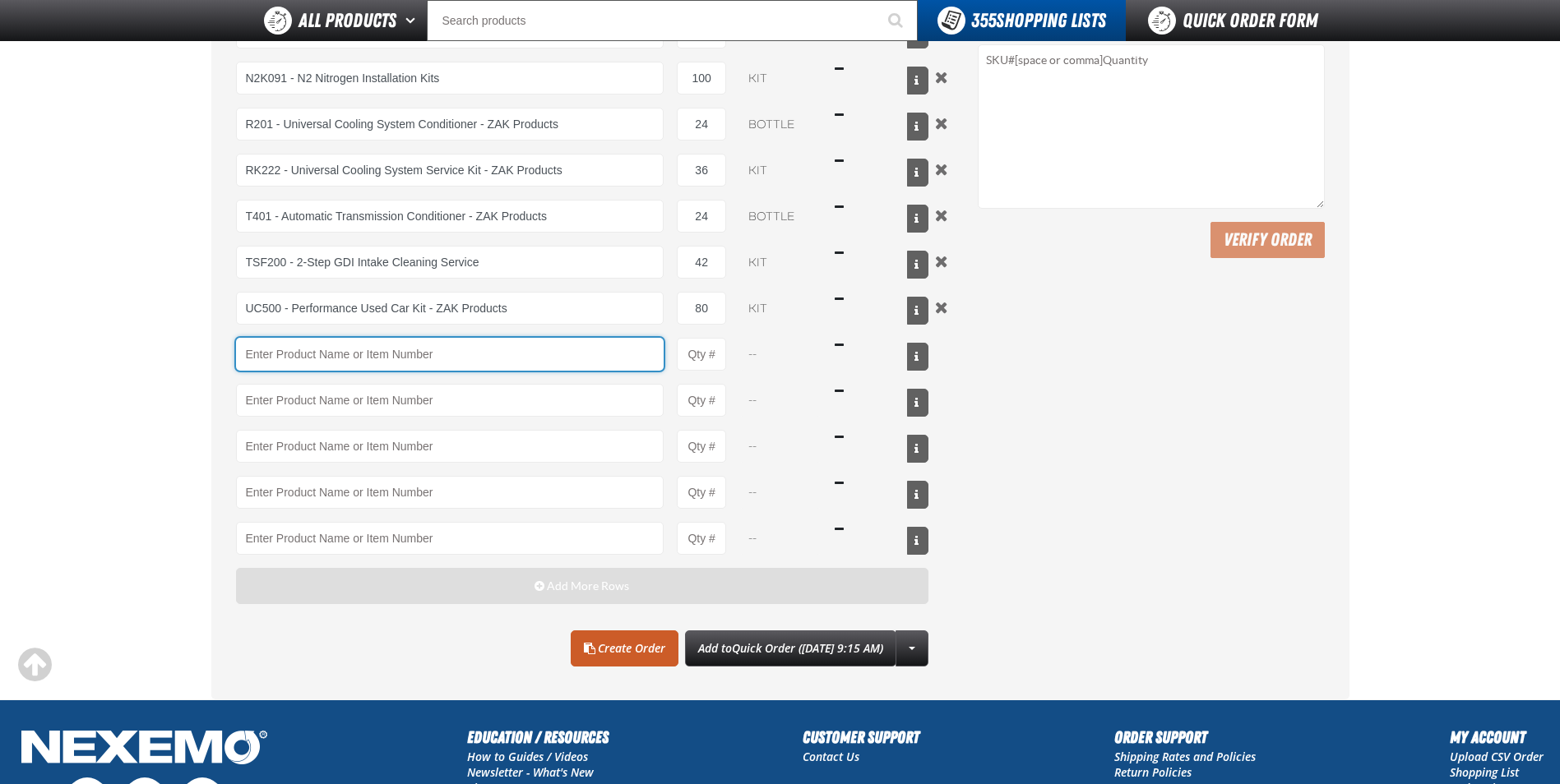
click at [338, 360] on input "Product" at bounding box center [450, 353] width 428 height 33
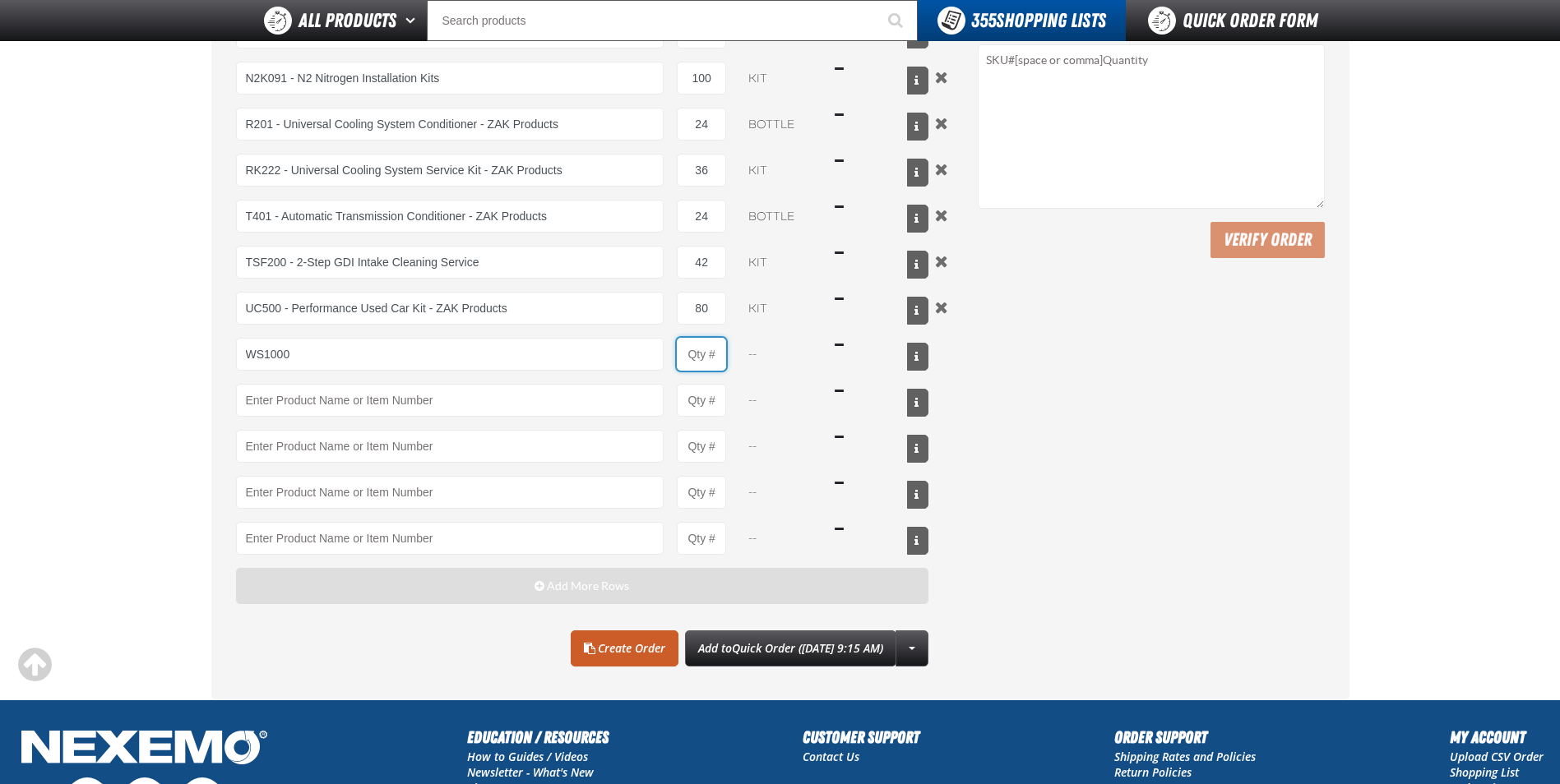
type input "WS1000 - World Standard Performance Transmission Fluid - ZAK Products"
type input "1"
select select "bottle"
type input "240"
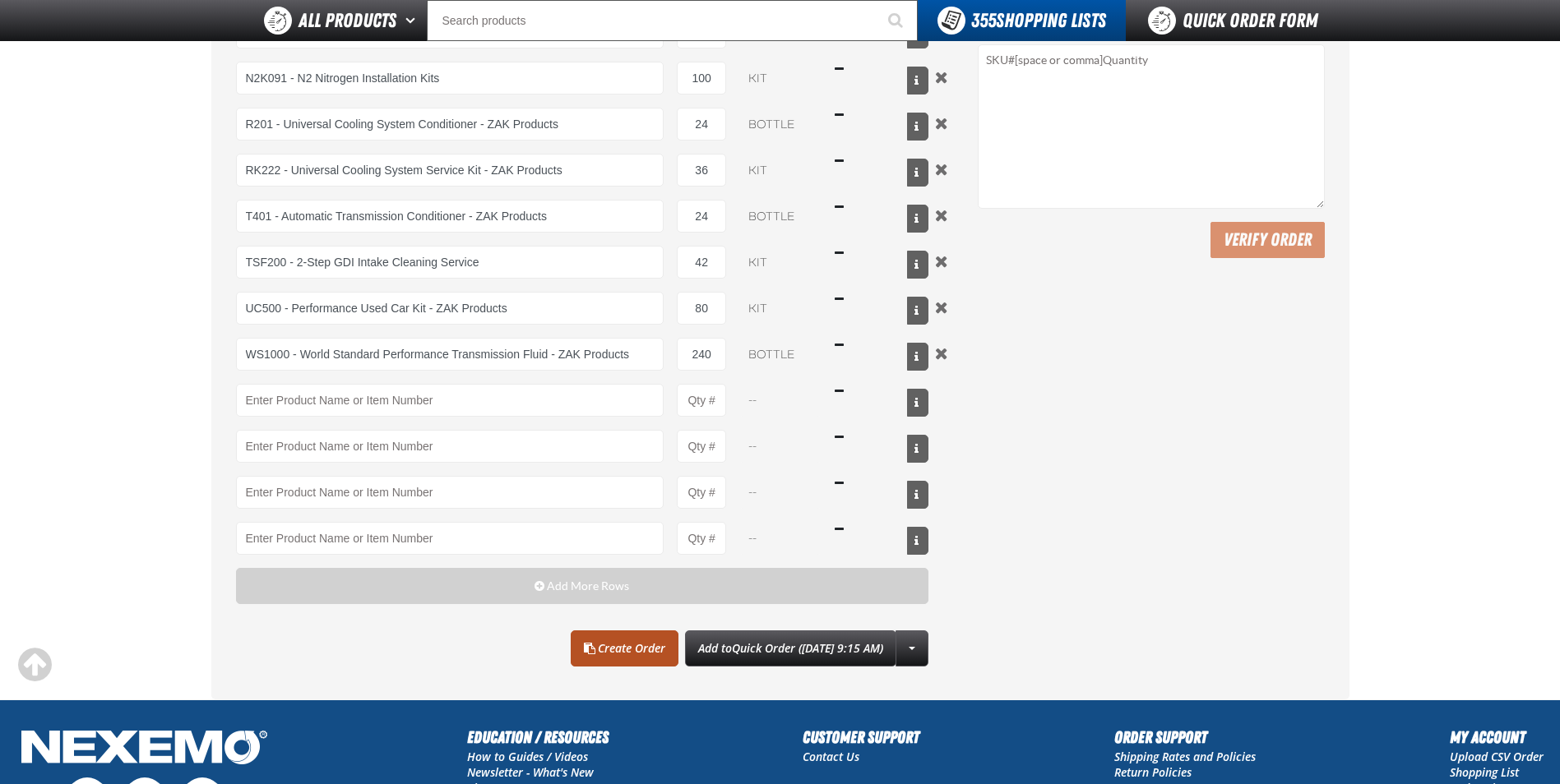
click at [589, 640] on link "Create Order" at bounding box center [624, 648] width 108 height 36
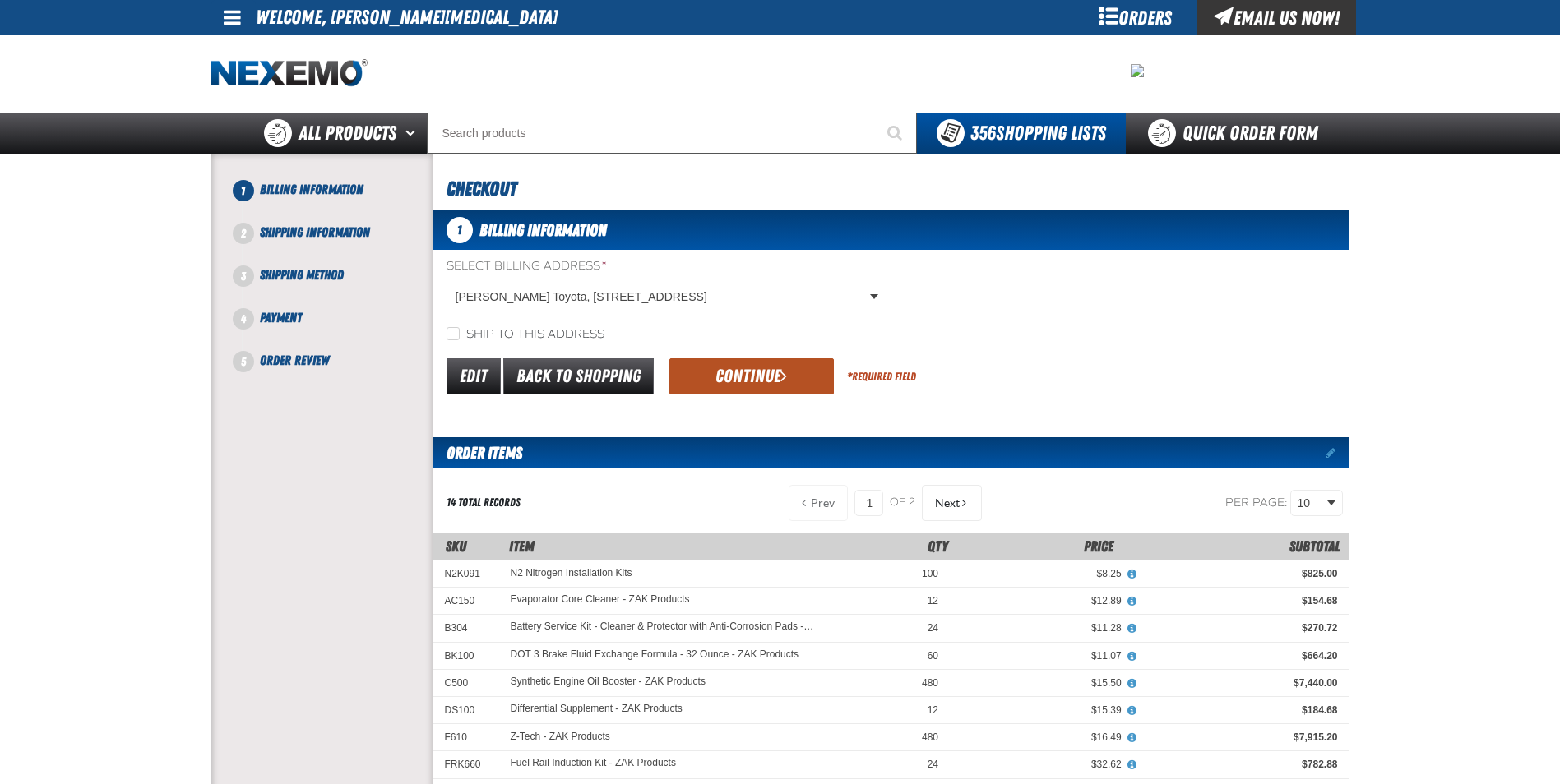
click at [753, 374] on button "Continue" at bounding box center [751, 376] width 165 height 36
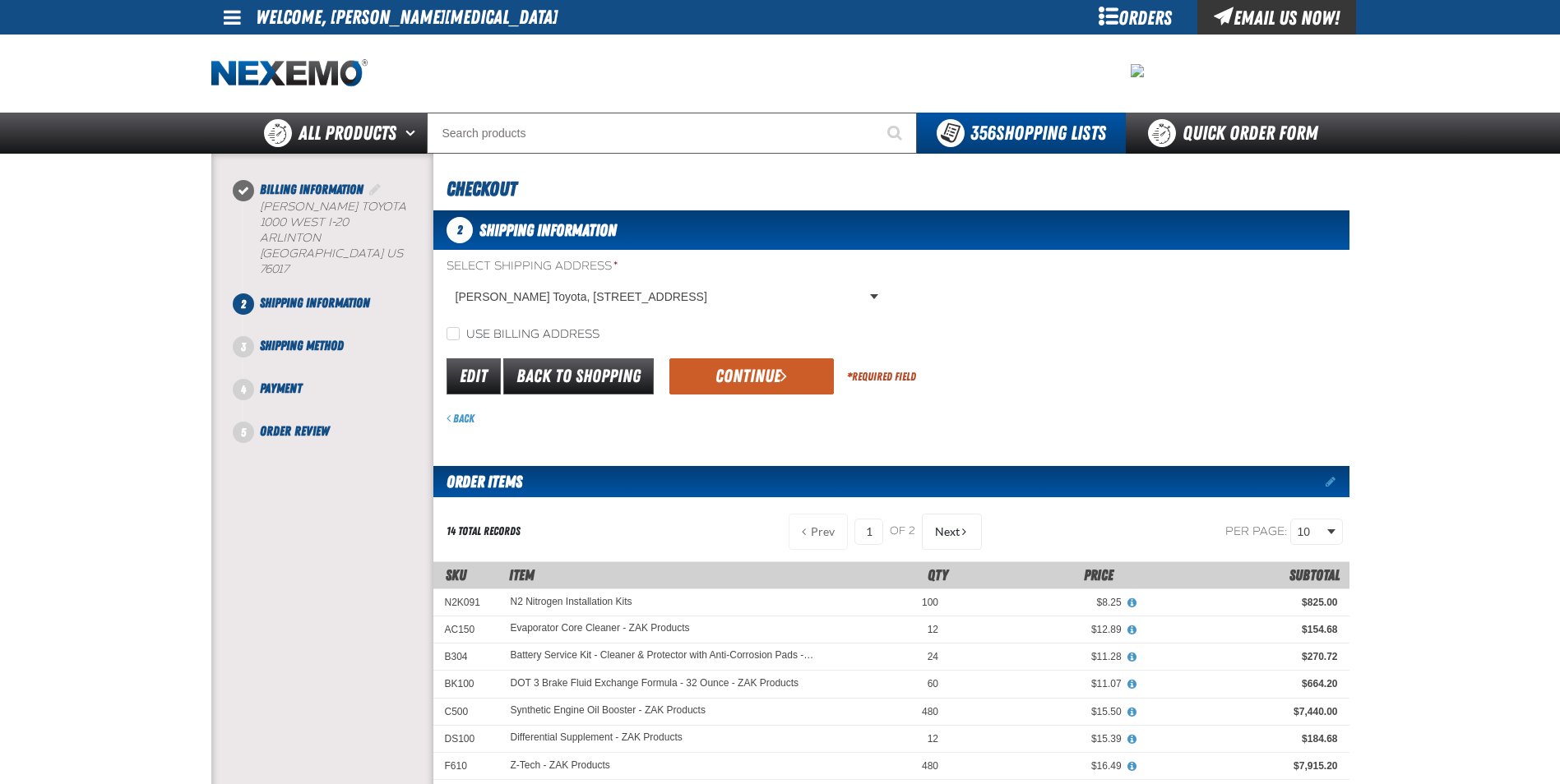
click at [753, 374] on button "Continue" at bounding box center [751, 376] width 165 height 36
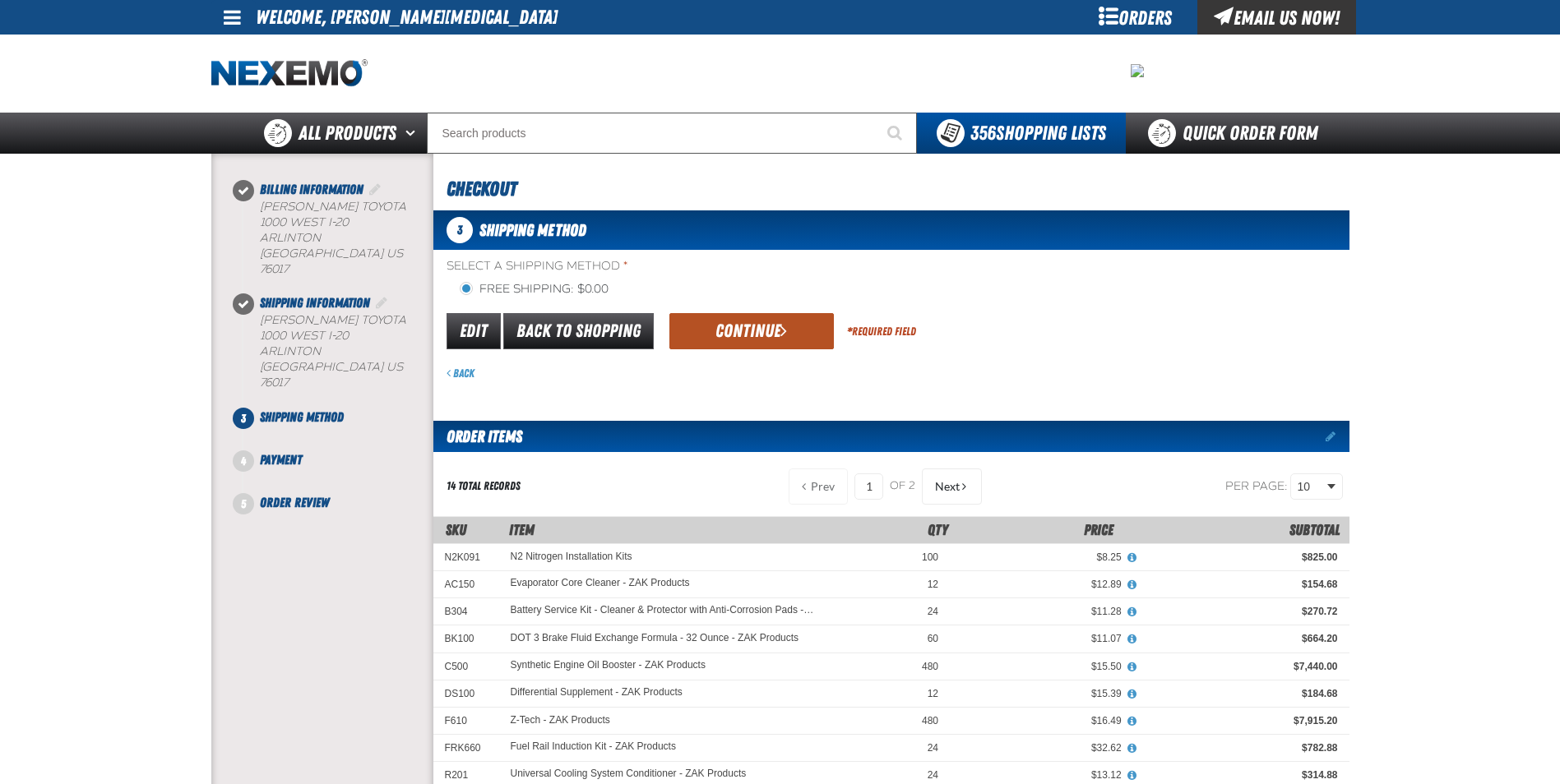
click at [741, 327] on button "Continue" at bounding box center [751, 330] width 165 height 36
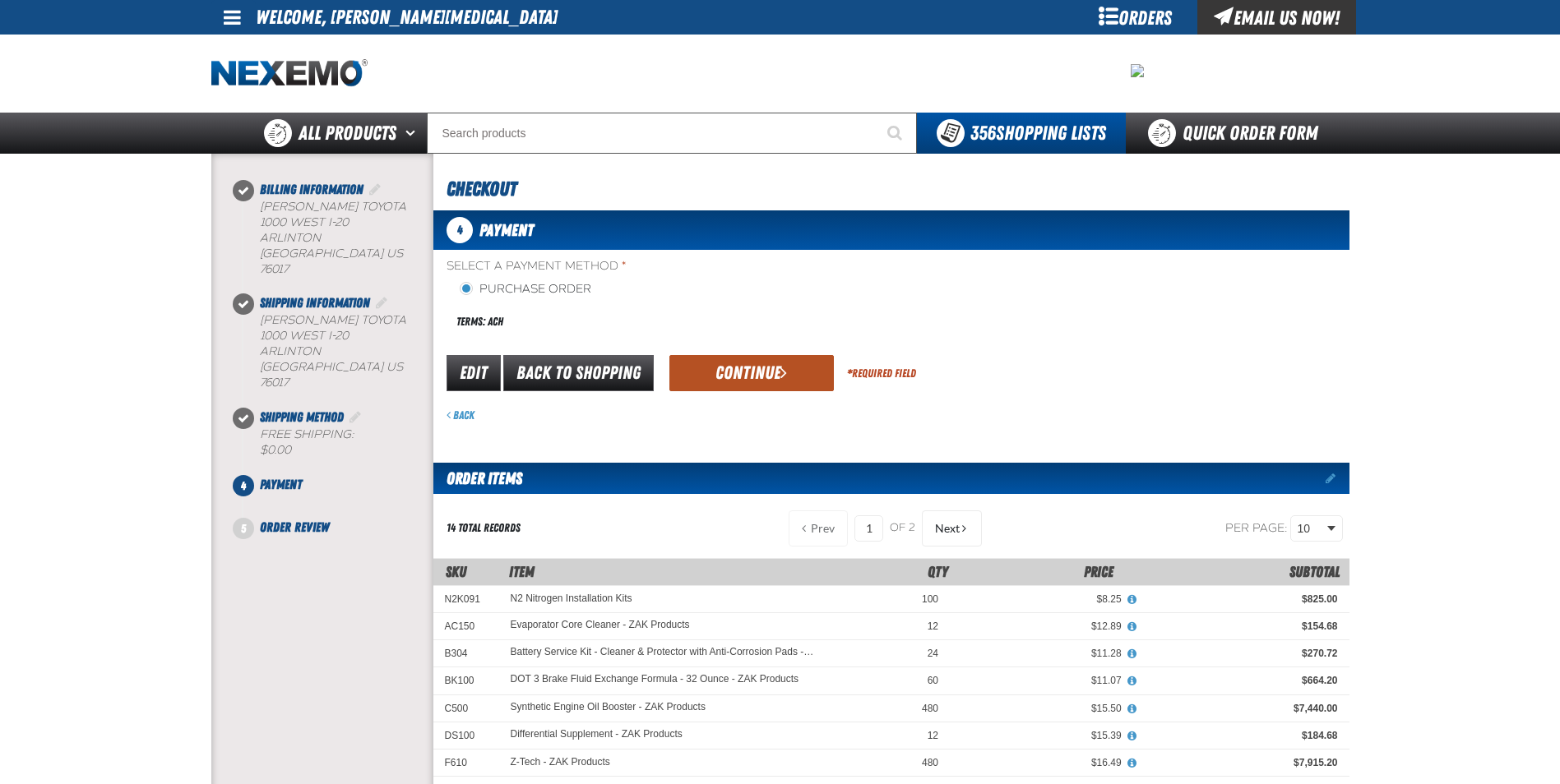
click at [741, 364] on button "Continue" at bounding box center [751, 373] width 165 height 36
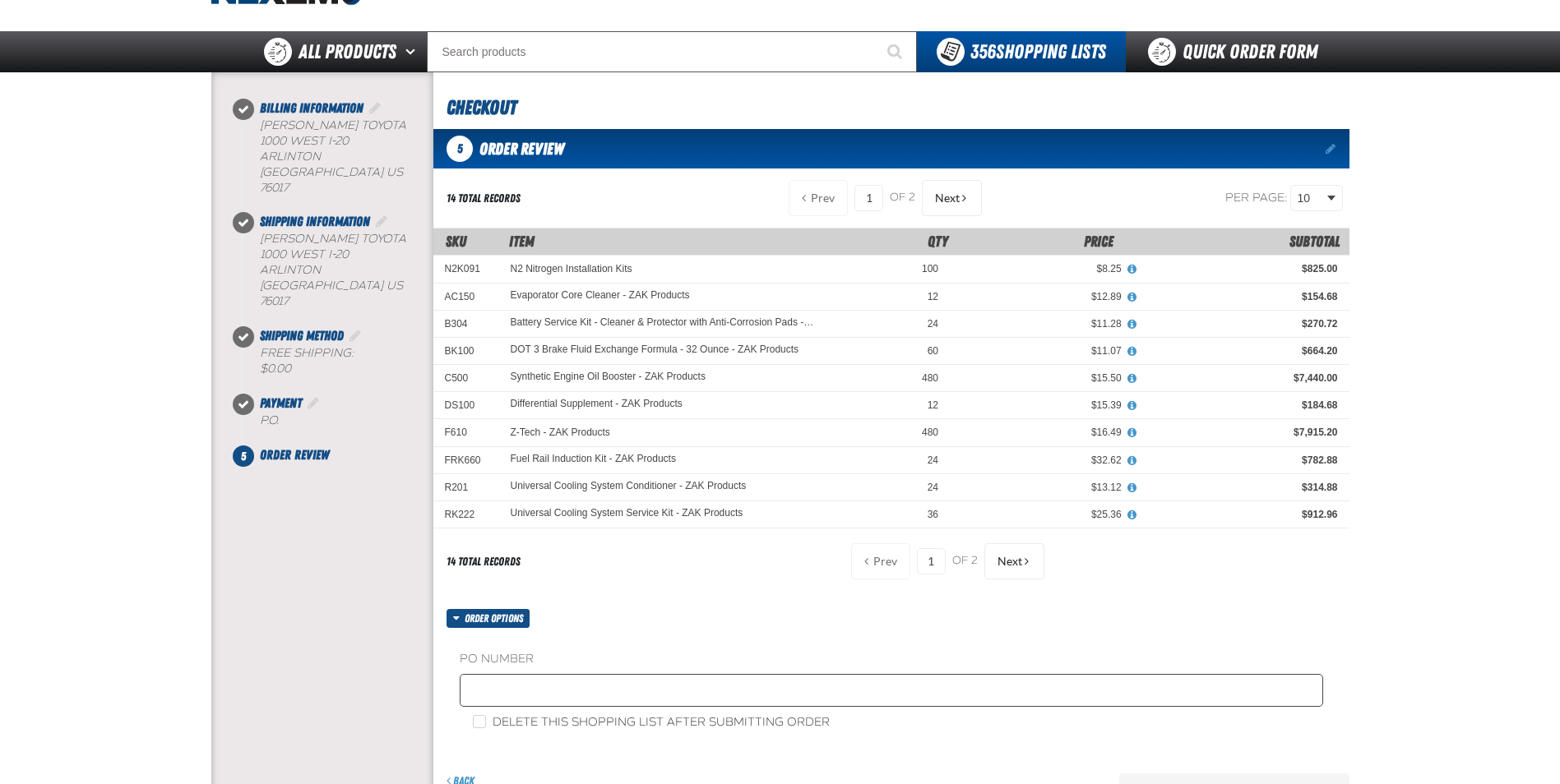
scroll to position [82, 0]
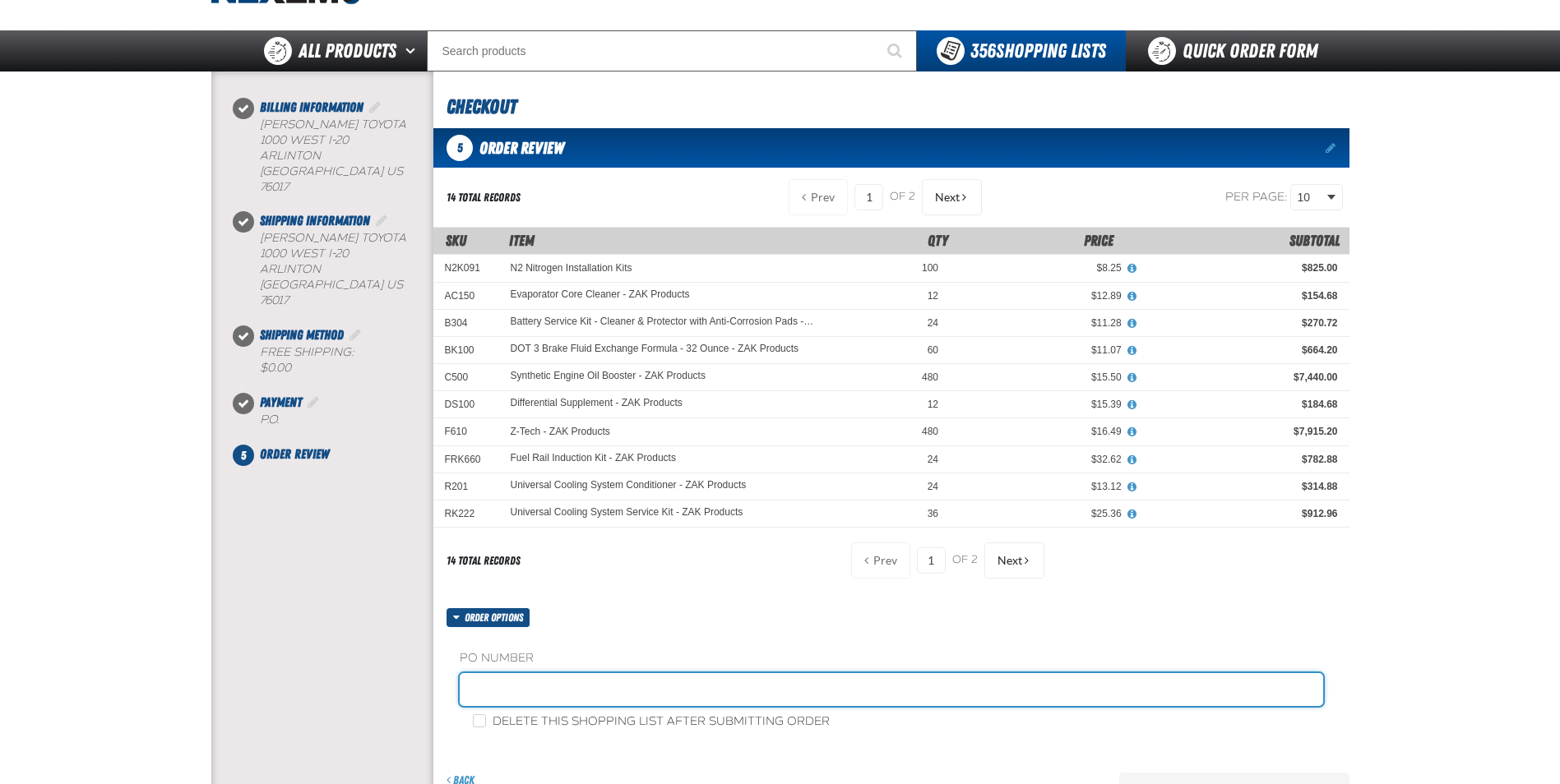
click at [542, 693] on input "text" at bounding box center [892, 689] width 864 height 33
type input "STOCK"
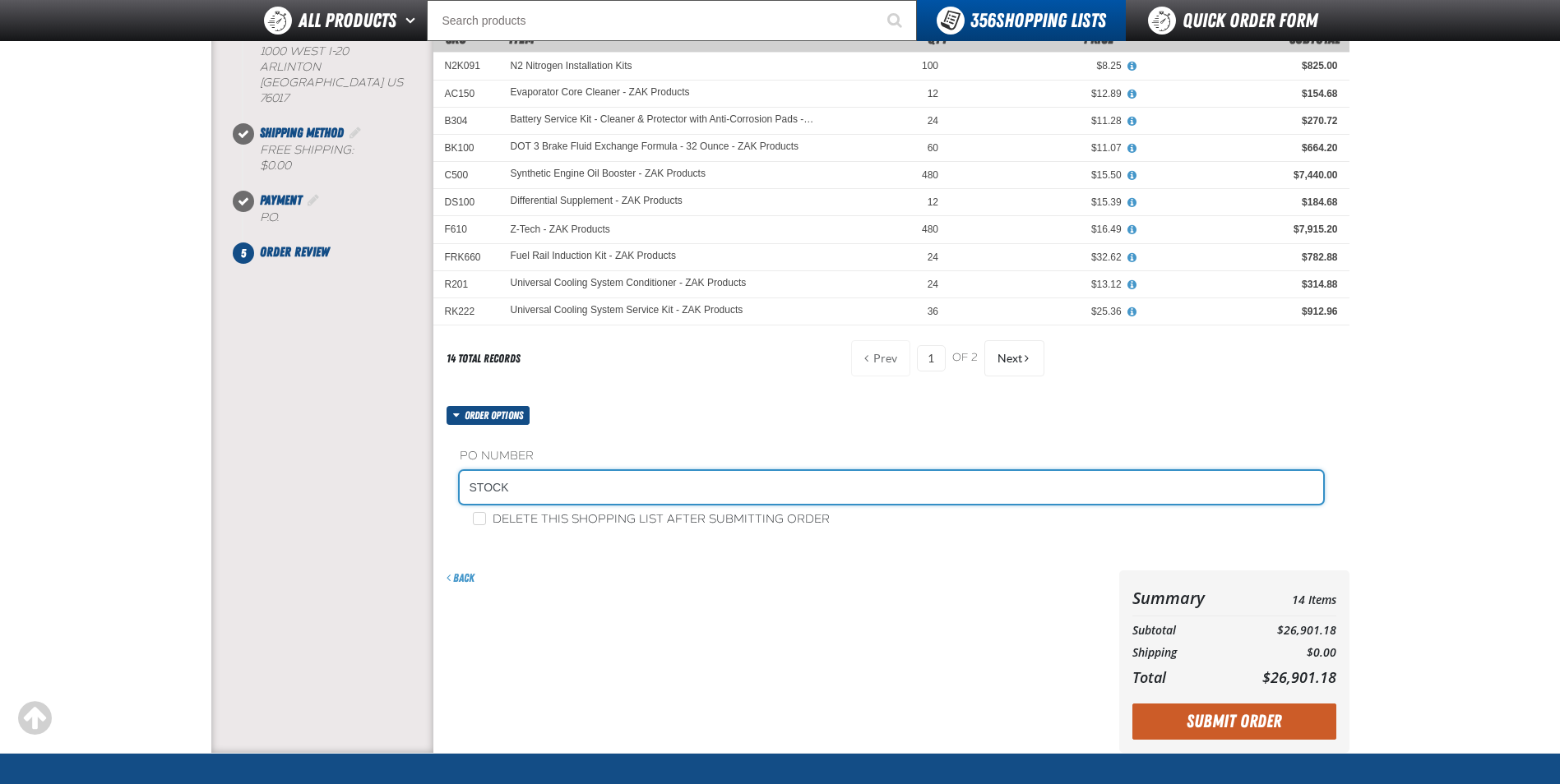
scroll to position [329, 0]
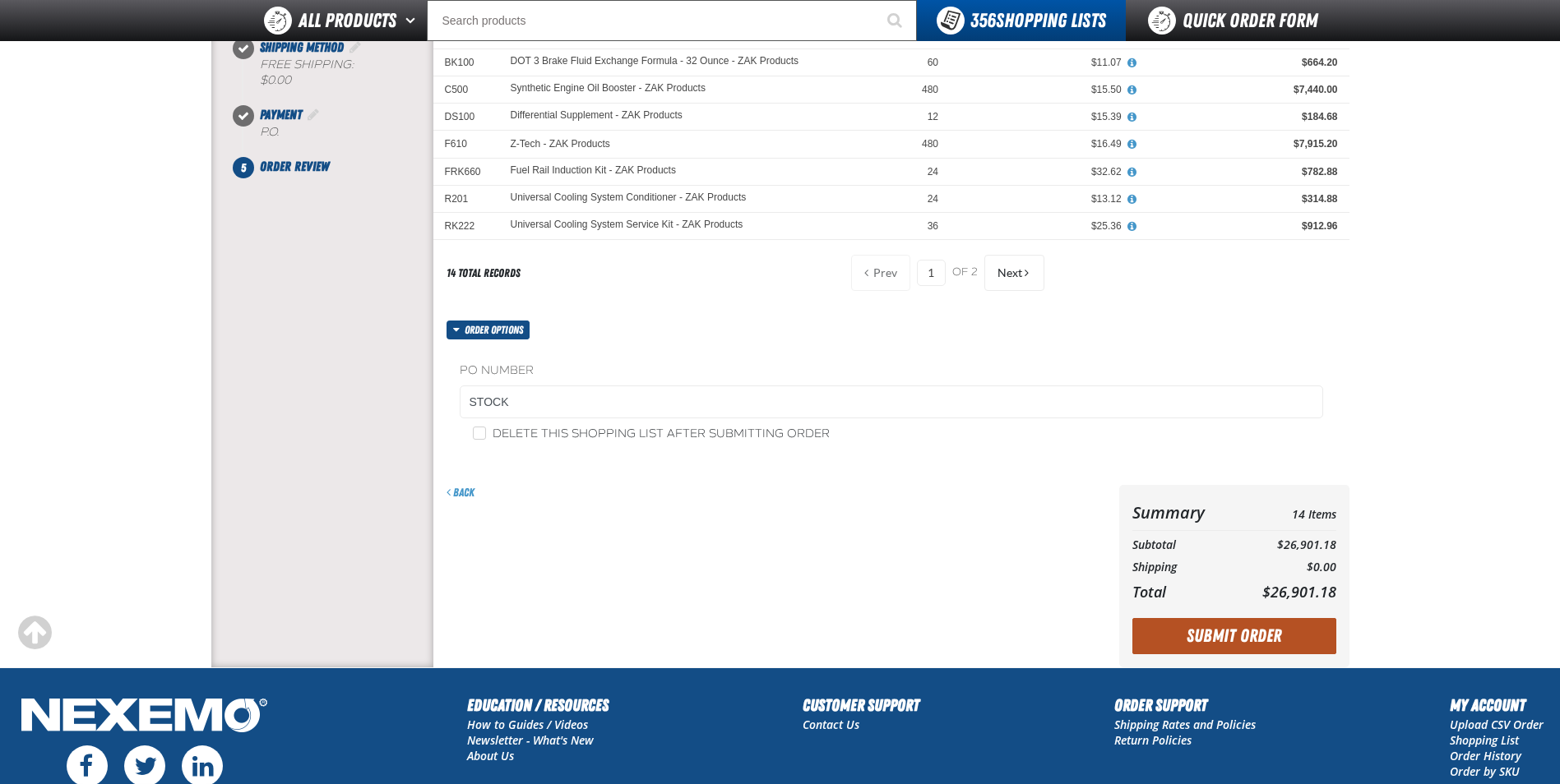
click at [1182, 640] on button "Submit Order" at bounding box center [1234, 636] width 204 height 36
